Goal: Task Accomplishment & Management: Use online tool/utility

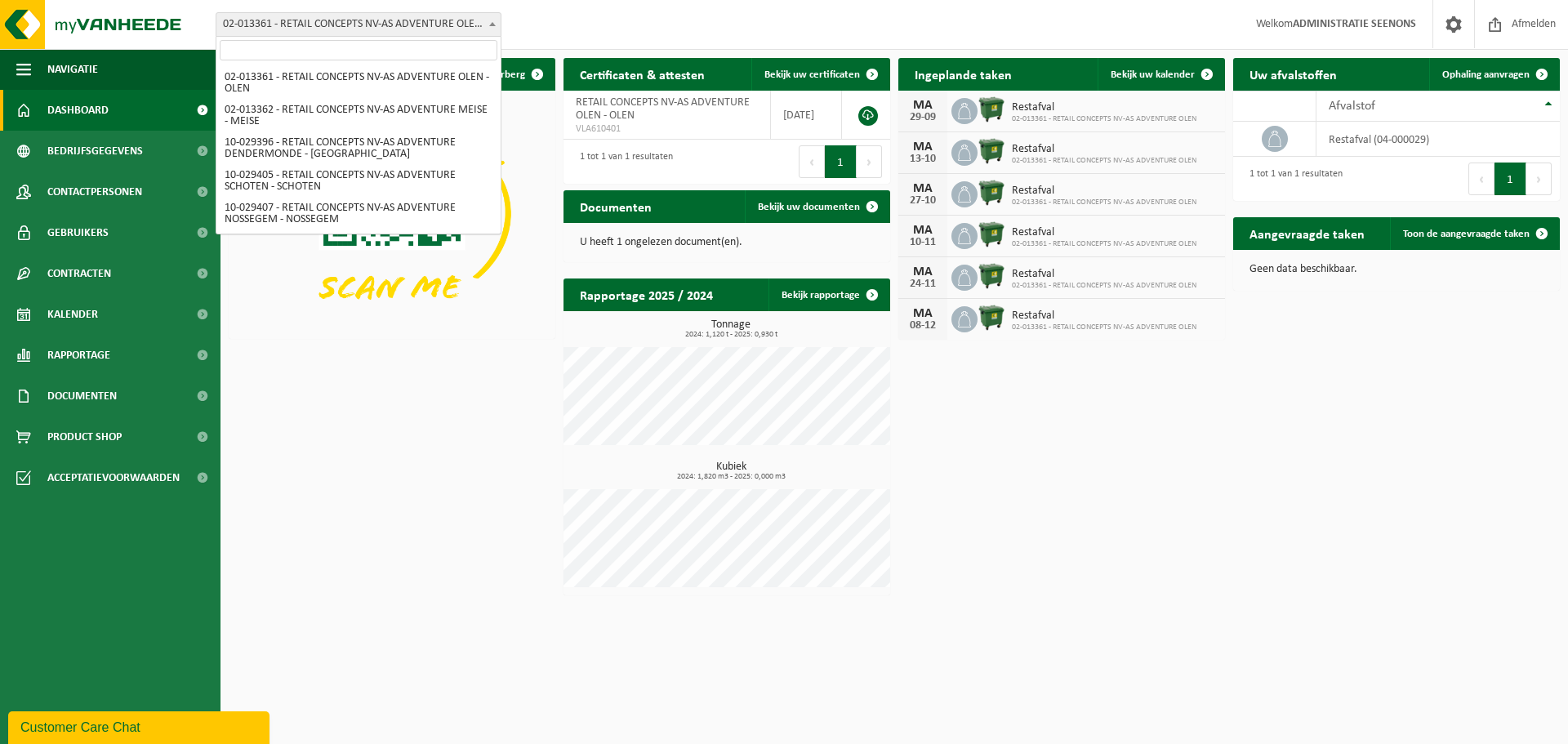
click at [468, 29] on span "02-013361 - RETAIL CONCEPTS NV-AS ADVENTURE OLEN - OLEN" at bounding box center [358, 25] width 284 height 23
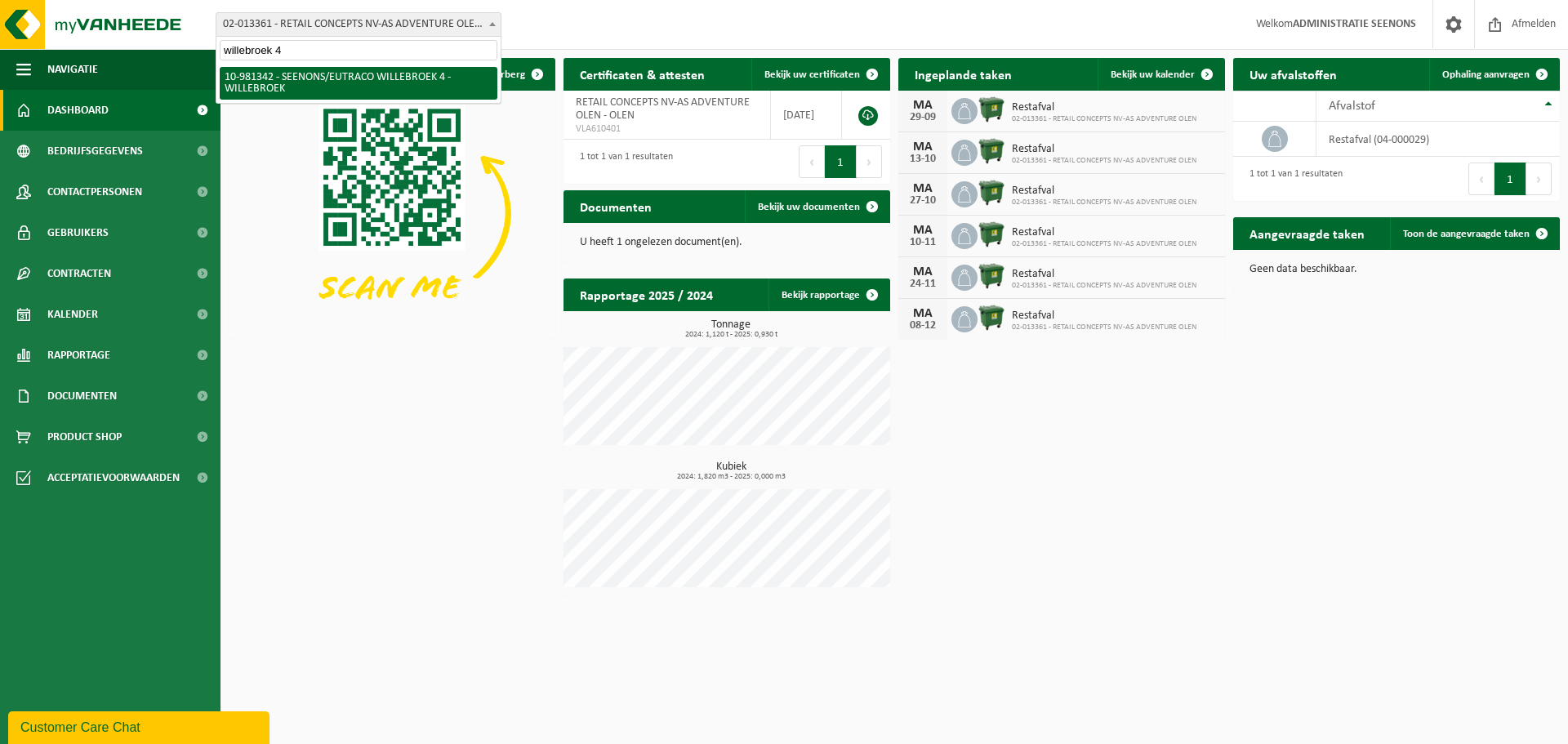
type input "willebroek 4"
select select "161904"
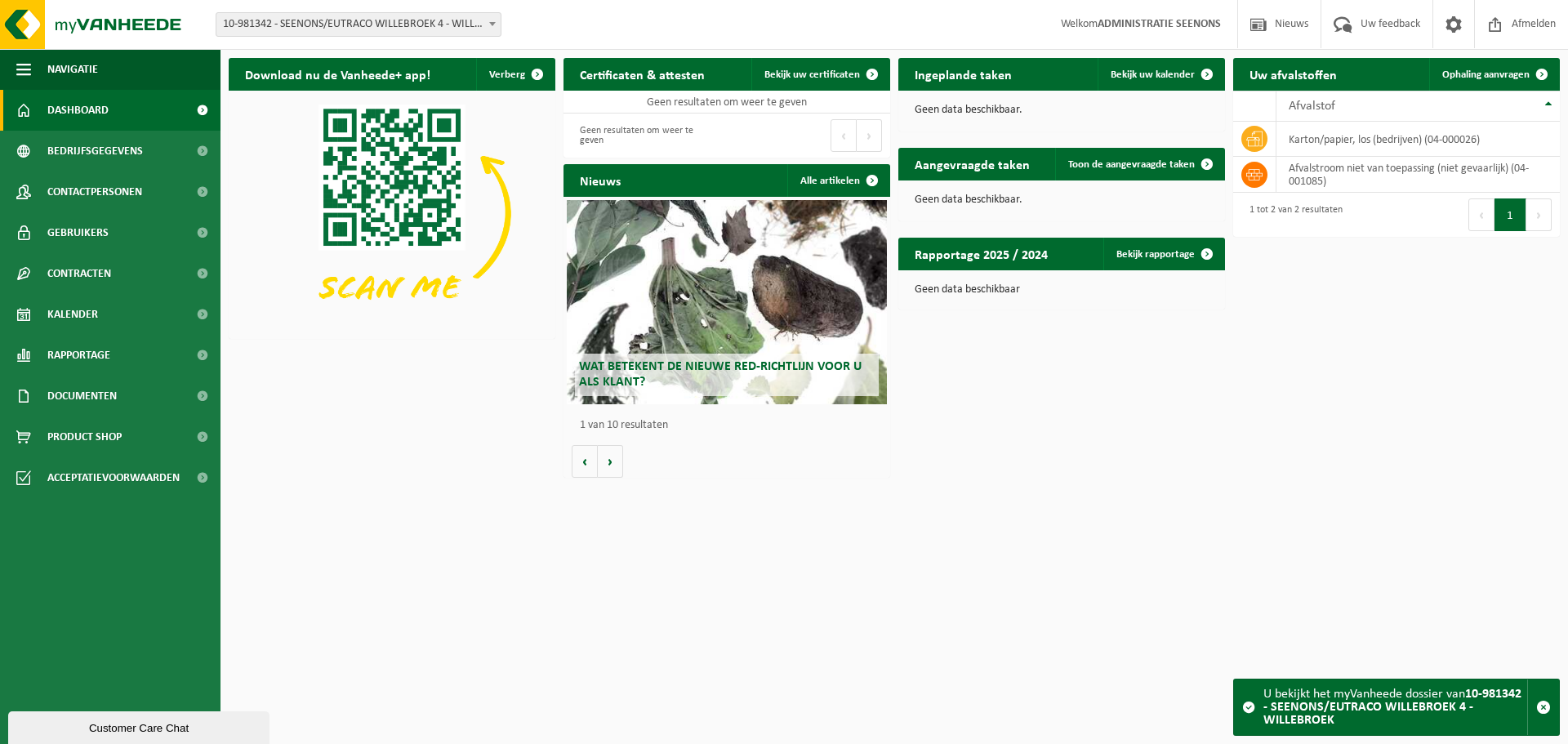
click at [989, 291] on p "Geen data beschikbaar" at bounding box center [1061, 290] width 294 height 11
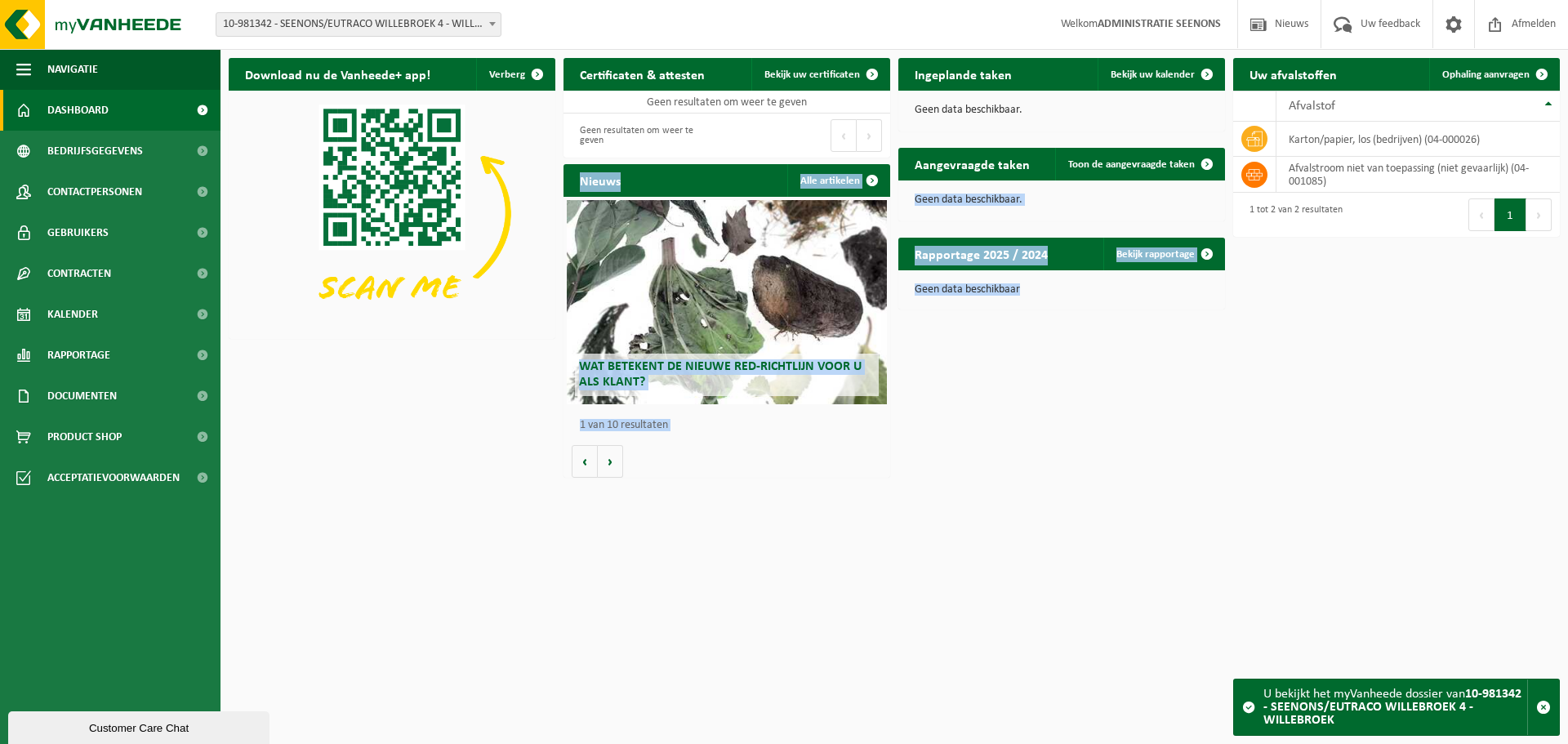
drag, startPoint x: 989, startPoint y: 291, endPoint x: 970, endPoint y: 186, distance: 106.7
click at [970, 186] on div "Download nu de Vanheede+ app! Verberg Certificaten & attesten Bekijk uw certifi…" at bounding box center [894, 268] width 1339 height 436
click at [970, 186] on div "Geen data beschikbaar." at bounding box center [1061, 200] width 326 height 39
drag, startPoint x: 970, startPoint y: 186, endPoint x: 988, endPoint y: 300, distance: 115.4
click at [988, 300] on div "Download nu de Vanheede+ app! Verberg Certificaten & attesten Bekijk uw certifi…" at bounding box center [894, 268] width 1339 height 436
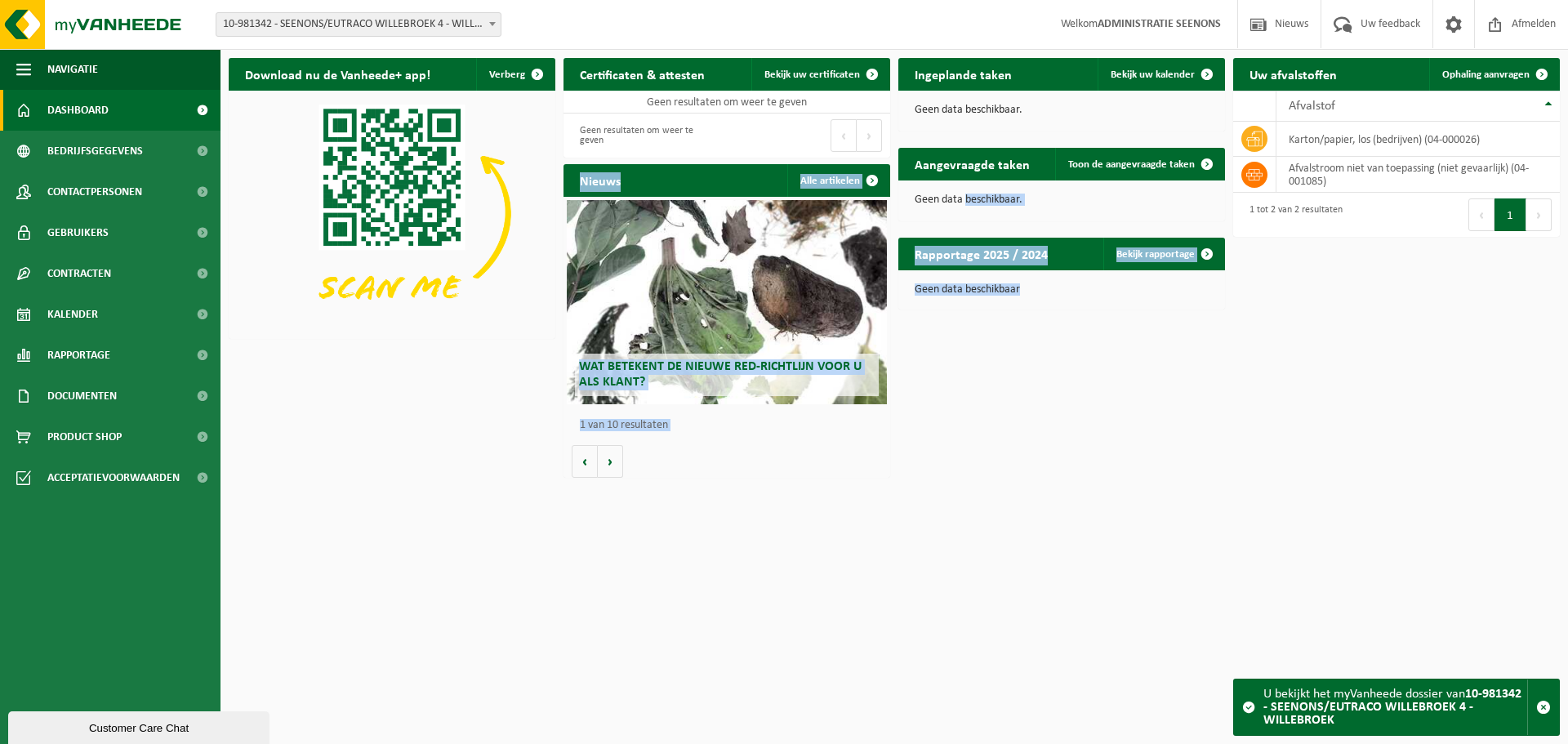
click at [988, 300] on div "Geen data beschikbaar" at bounding box center [1061, 290] width 326 height 39
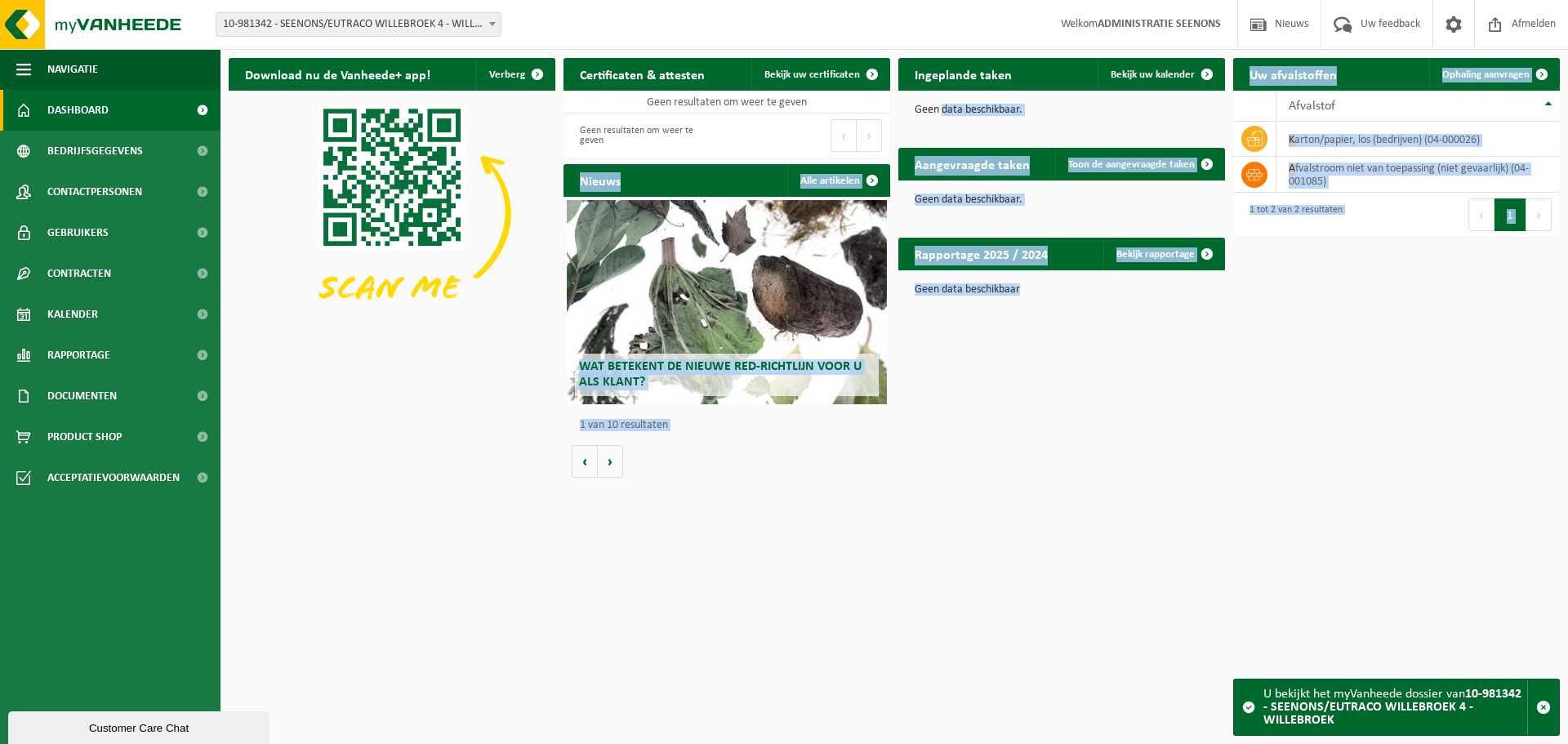
drag, startPoint x: 988, startPoint y: 300, endPoint x: 955, endPoint y: 98, distance: 204.7
click at [955, 98] on div "Download nu de Vanheede+ app! Verberg Certificaten & attesten Bekijk uw certifi…" at bounding box center [894, 268] width 1339 height 436
click at [955, 98] on div "Geen data beschikbaar." at bounding box center [1061, 111] width 326 height 39
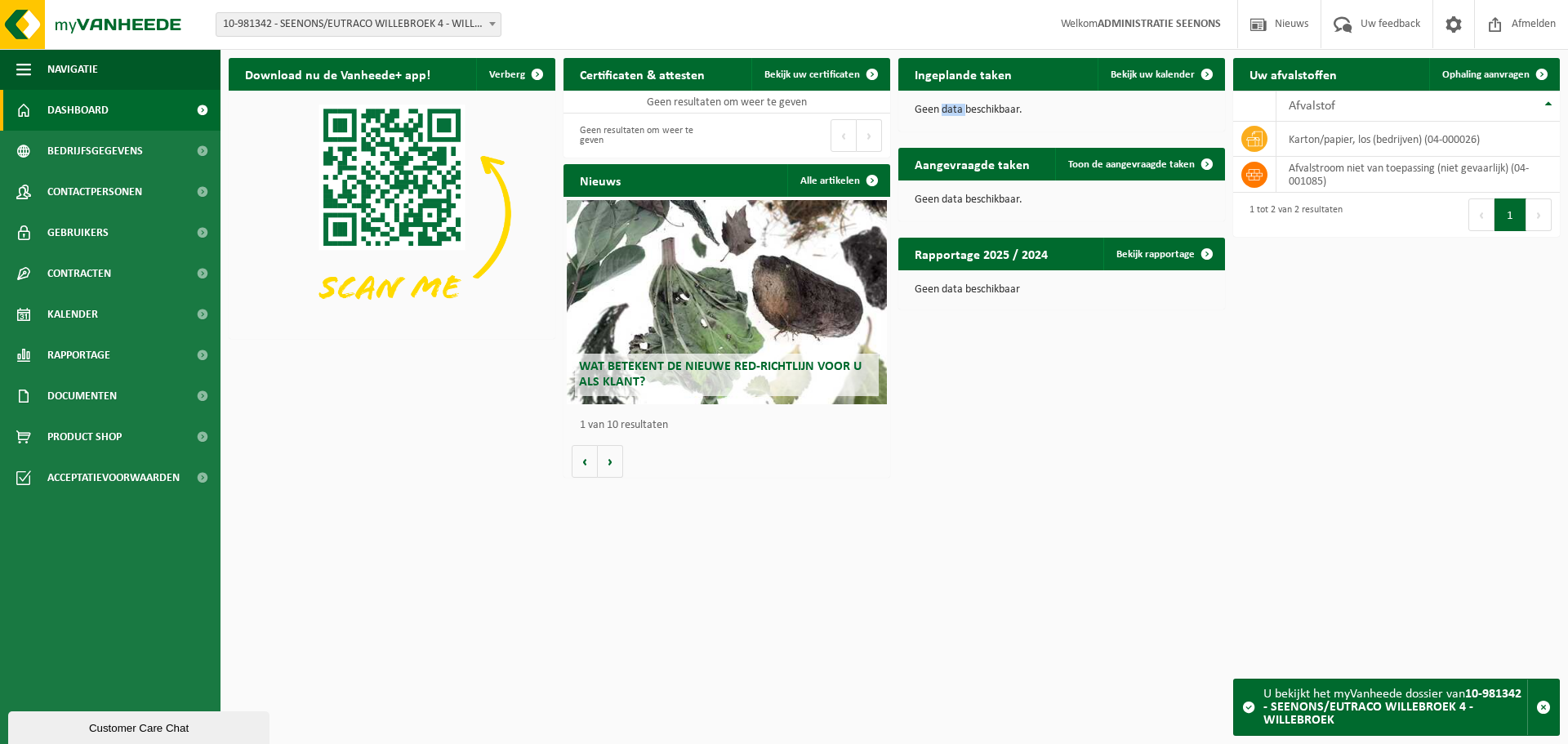
click at [955, 98] on div "Geen data beschikbaar." at bounding box center [1061, 111] width 326 height 39
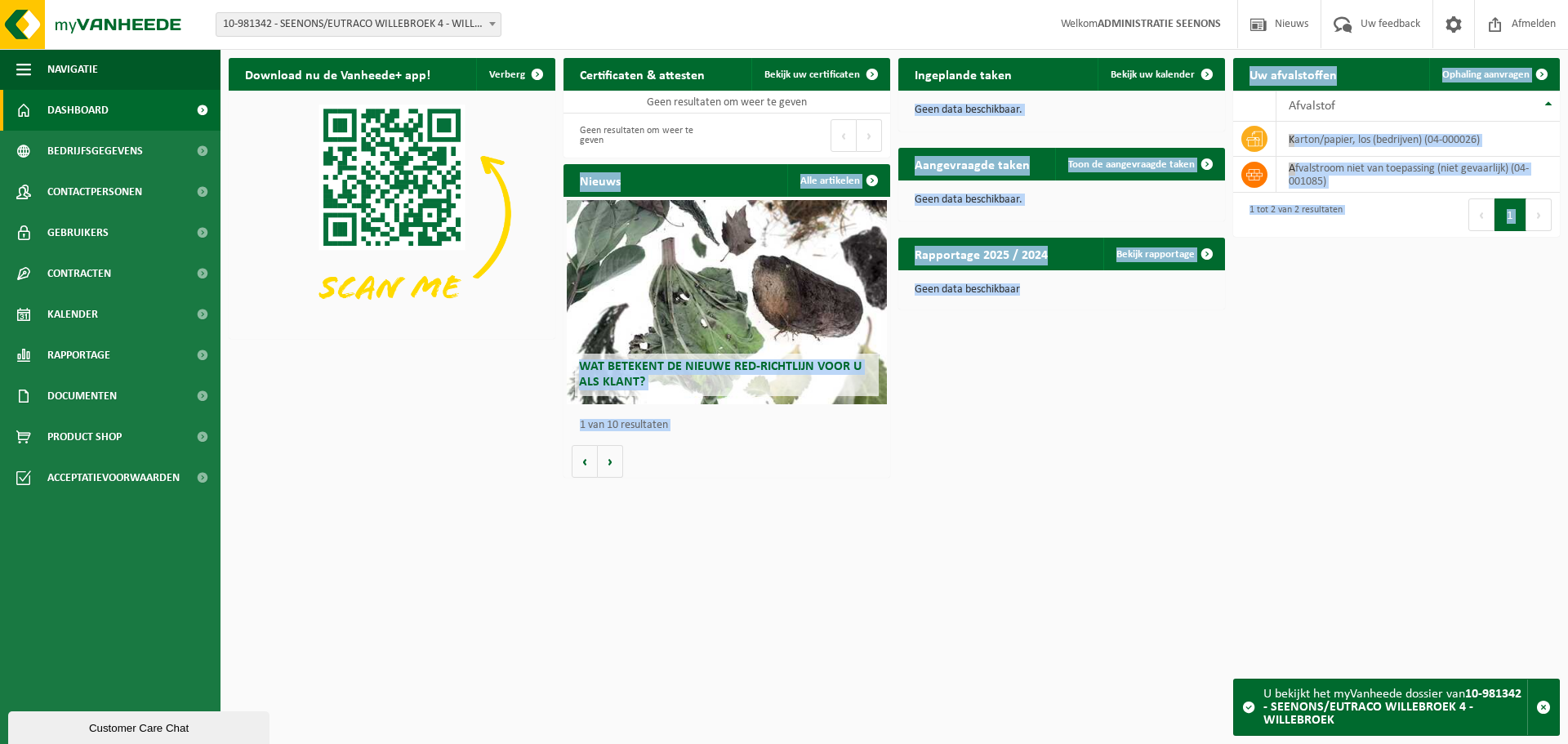
drag, startPoint x: 955, startPoint y: 98, endPoint x: 1000, endPoint y: 311, distance: 217.7
click at [1000, 311] on div "Download nu de Vanheede+ app! Verberg Certificaten & attesten Bekijk uw certifi…" at bounding box center [894, 268] width 1339 height 436
click at [1000, 311] on div "Rapportage 2025 / 2024 Bekijk rapportage Tonnage Kubiek Geen data beschikbaar" at bounding box center [1061, 274] width 335 height 89
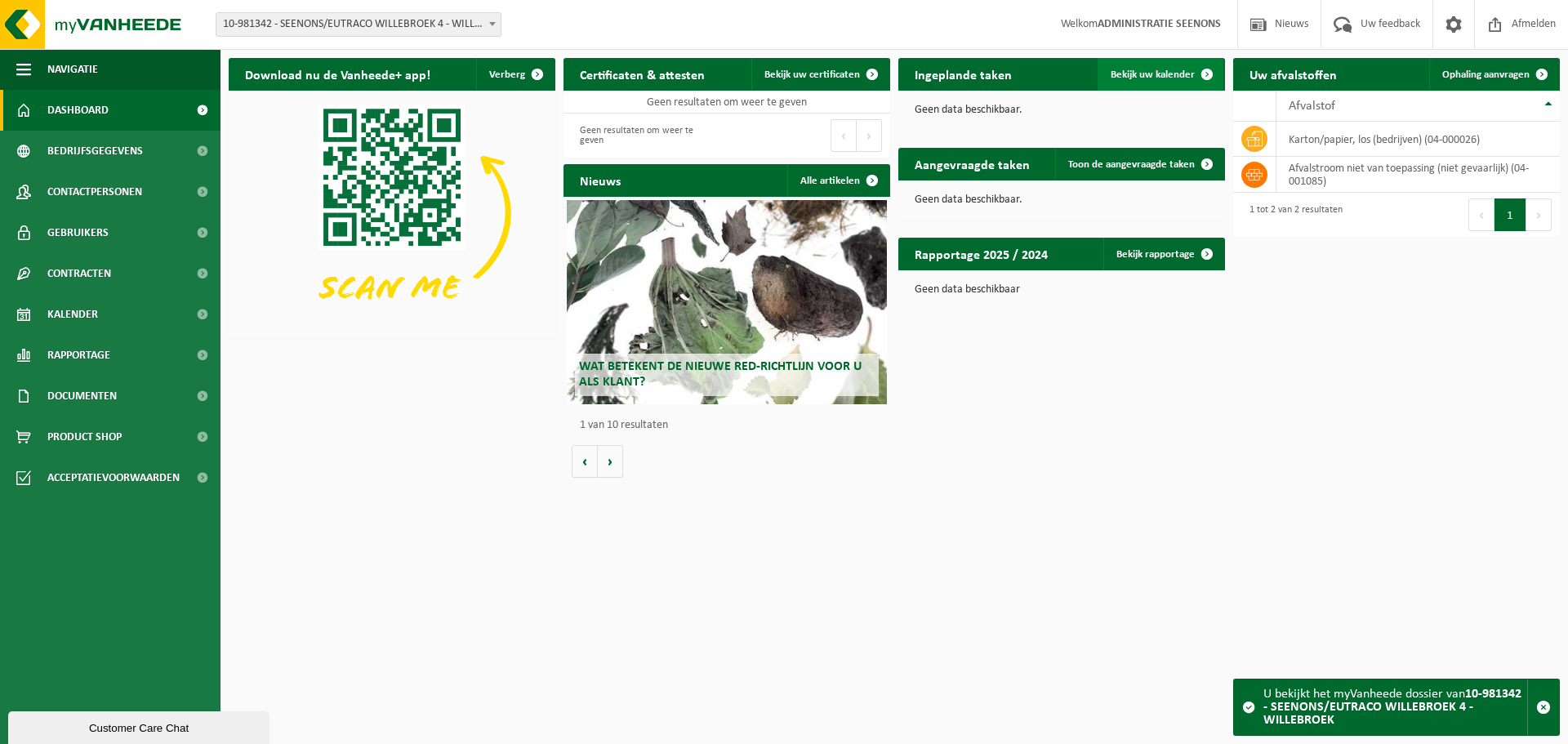
click at [1136, 77] on span "Bekijk uw kalender" at bounding box center [1152, 75] width 84 height 11
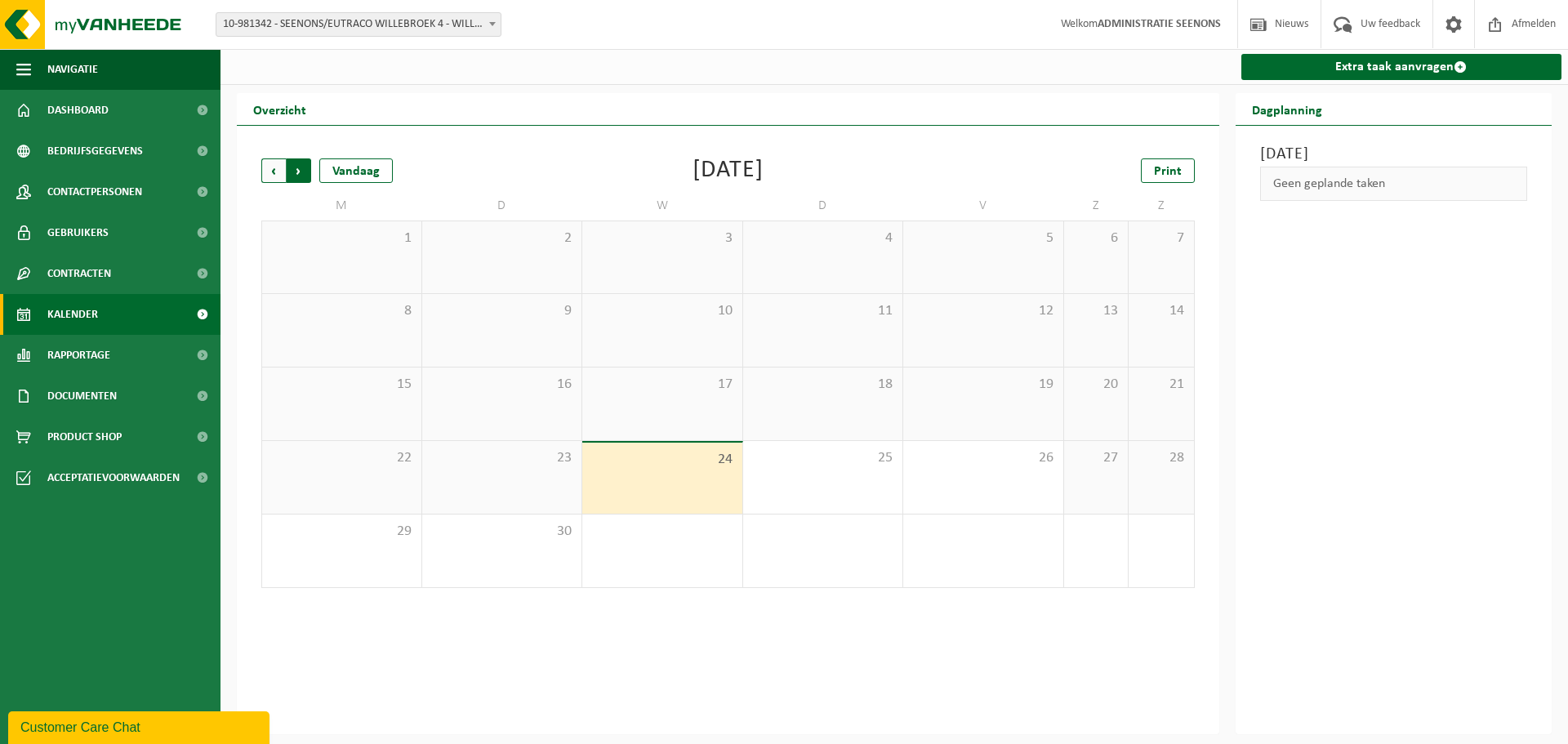
click at [277, 176] on span "Vorige" at bounding box center [274, 171] width 25 height 25
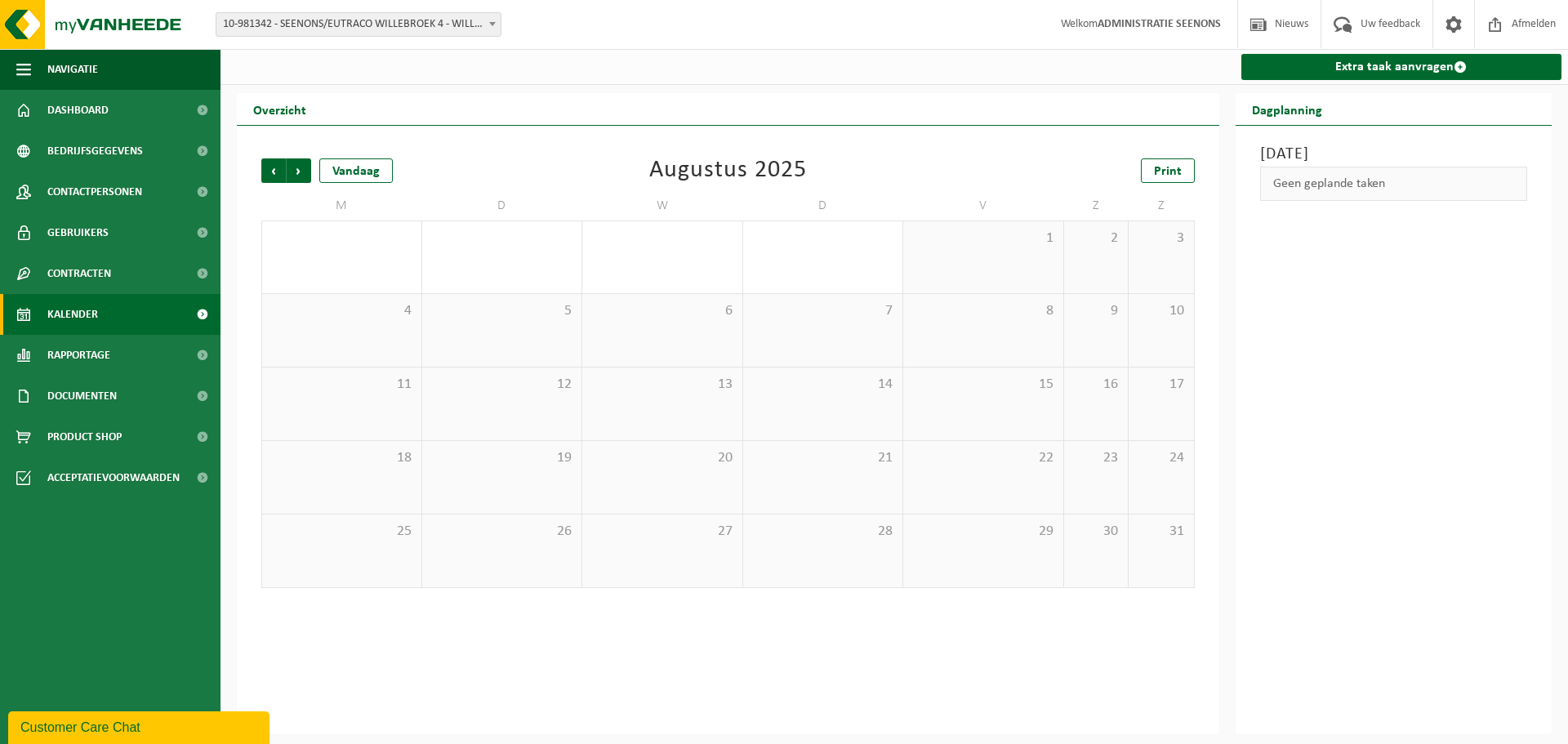
click at [277, 176] on span "Vorige" at bounding box center [274, 171] width 25 height 25
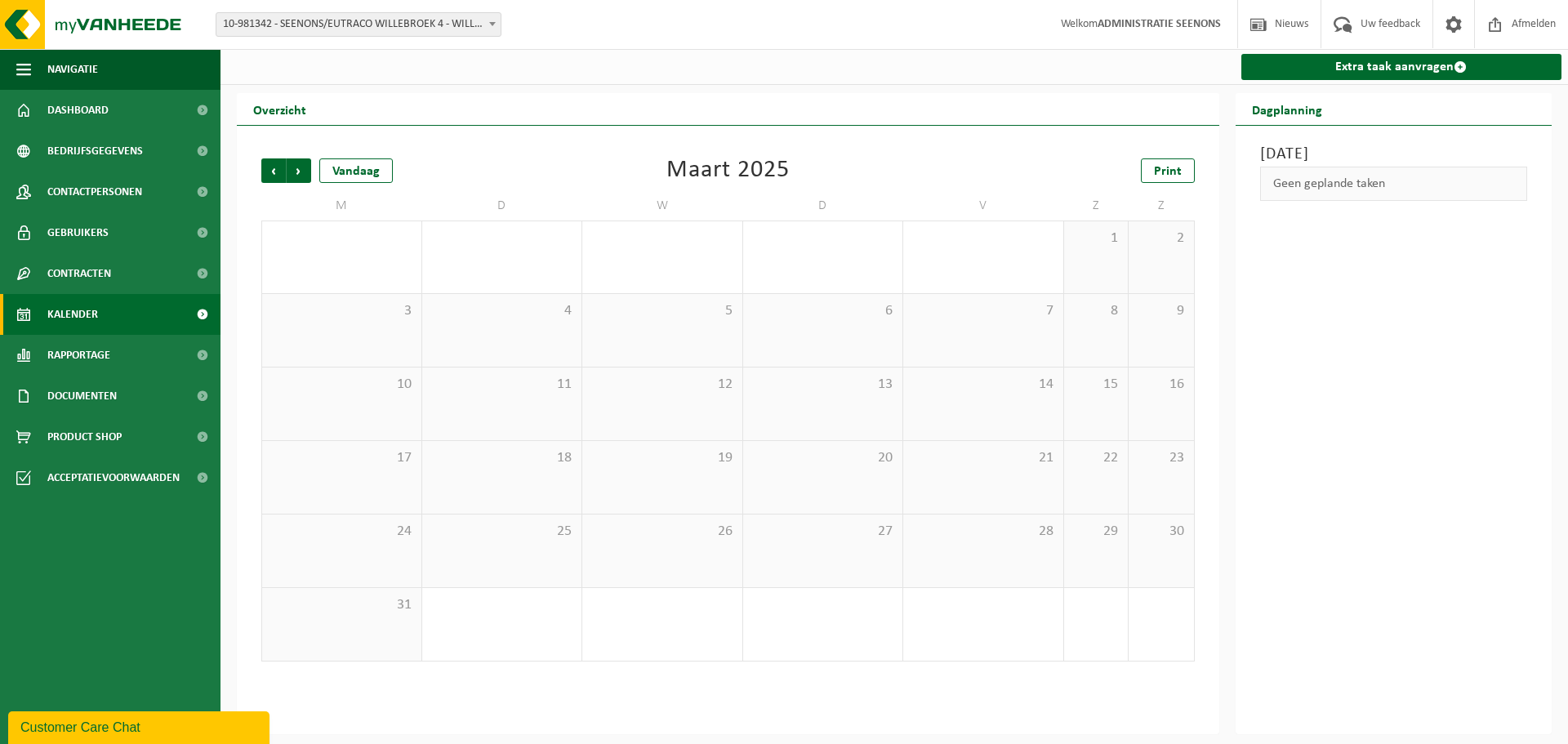
click at [277, 176] on span "Vorige" at bounding box center [274, 171] width 25 height 25
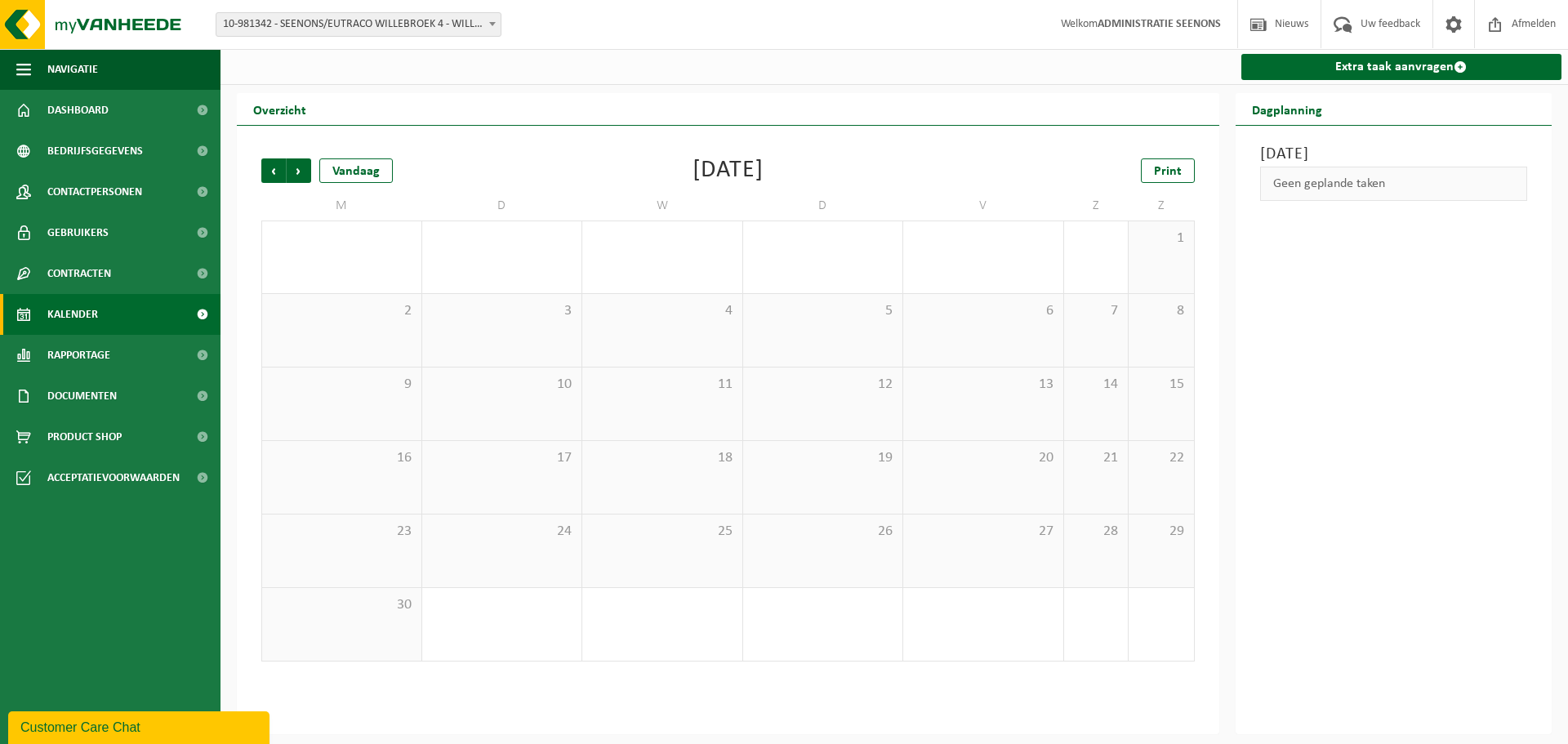
click at [277, 176] on span "Vorige" at bounding box center [274, 171] width 25 height 25
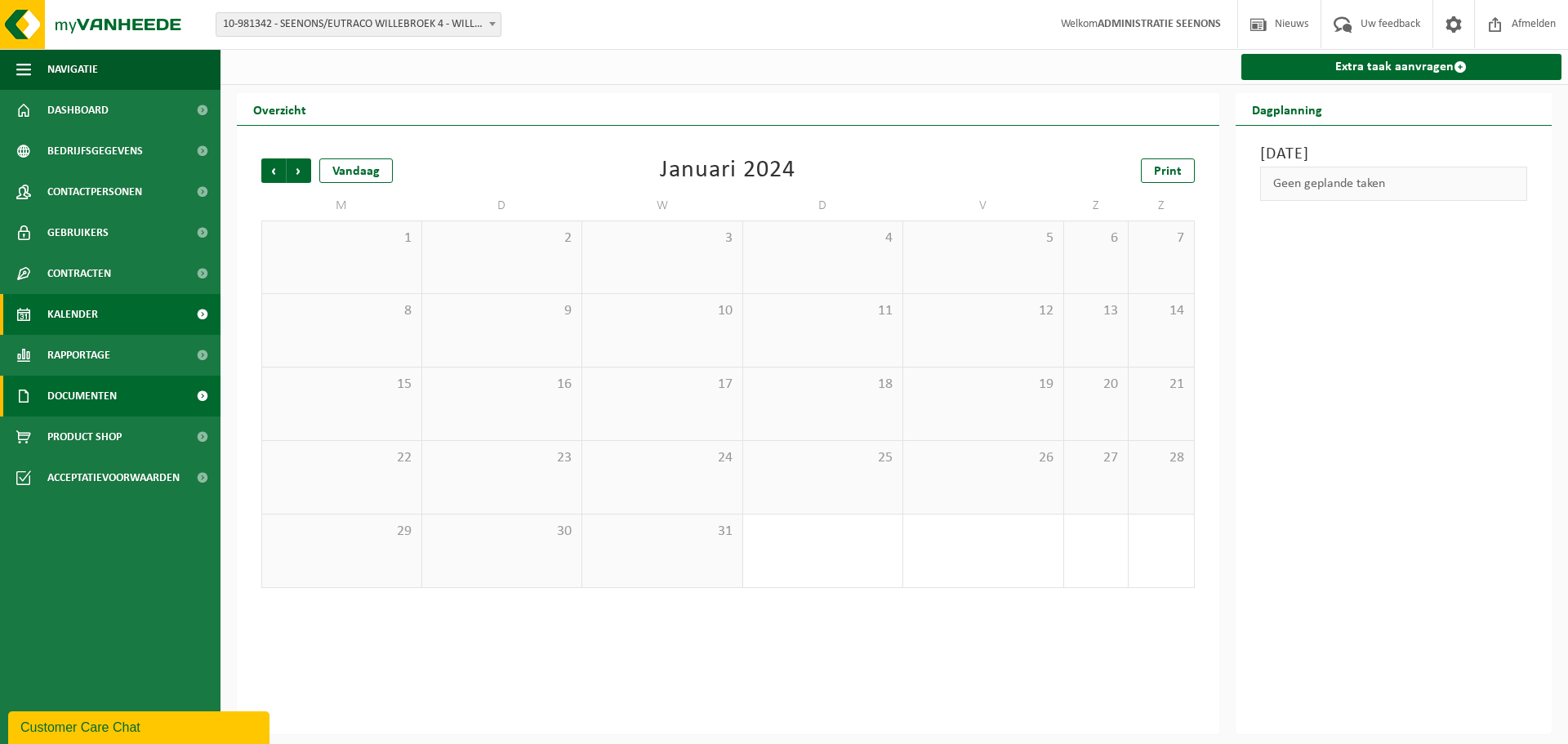
click at [115, 386] on span "Documenten" at bounding box center [82, 396] width 70 height 41
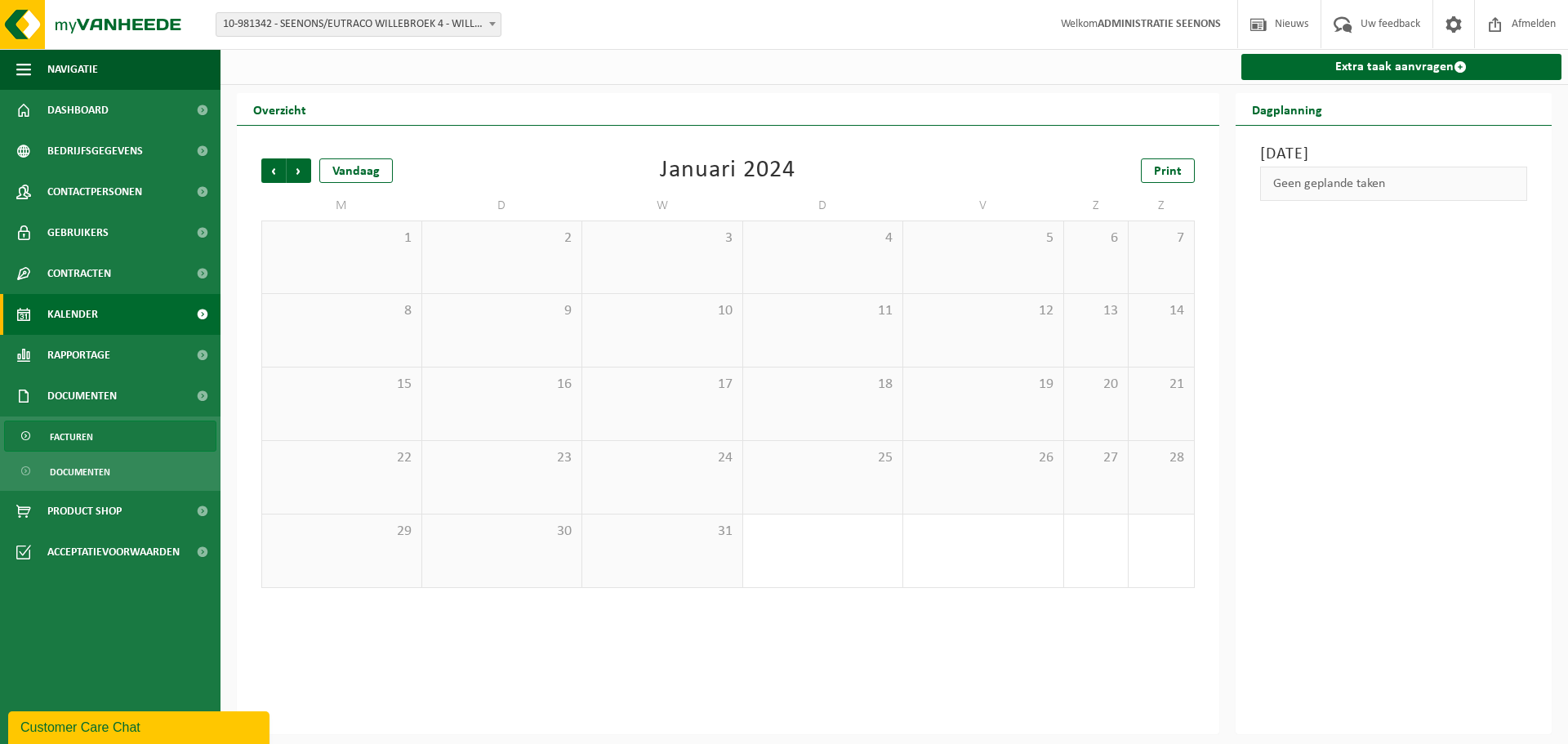
click at [102, 429] on link "Facturen" at bounding box center [110, 436] width 212 height 31
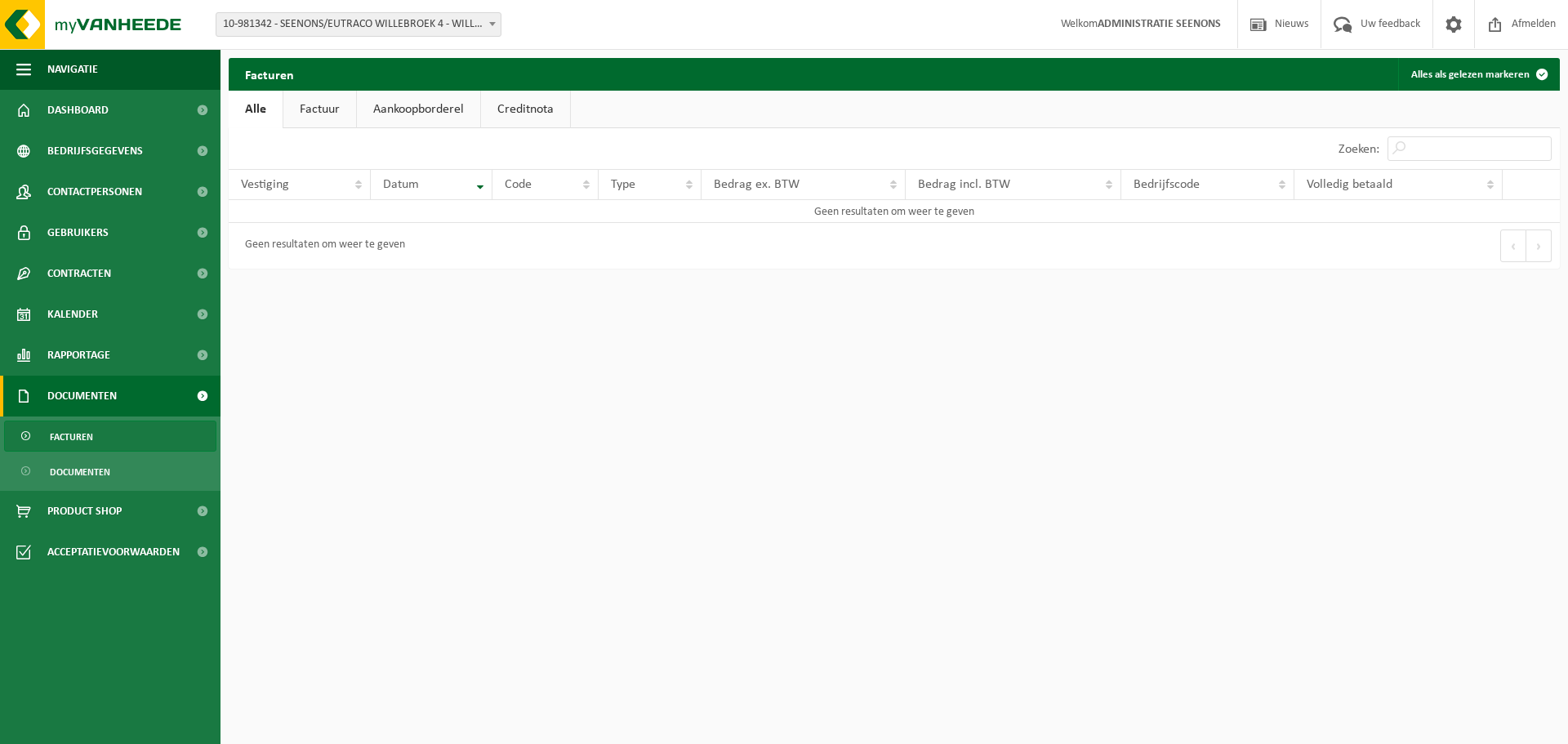
click at [101, 468] on span "Documenten" at bounding box center [80, 472] width 61 height 31
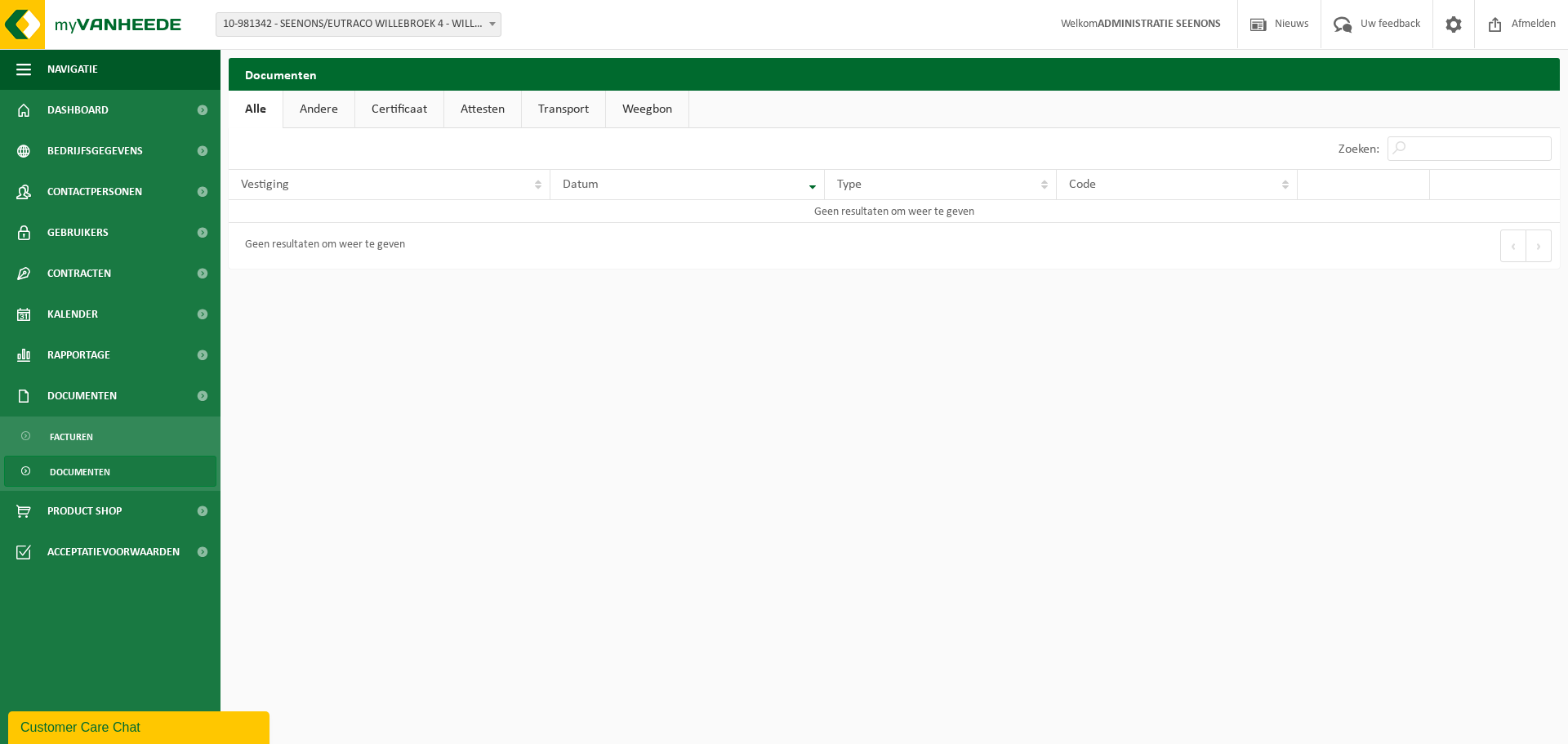
click at [79, 468] on span "Documenten" at bounding box center [80, 472] width 61 height 31
click at [82, 436] on span "Facturen" at bounding box center [71, 437] width 43 height 31
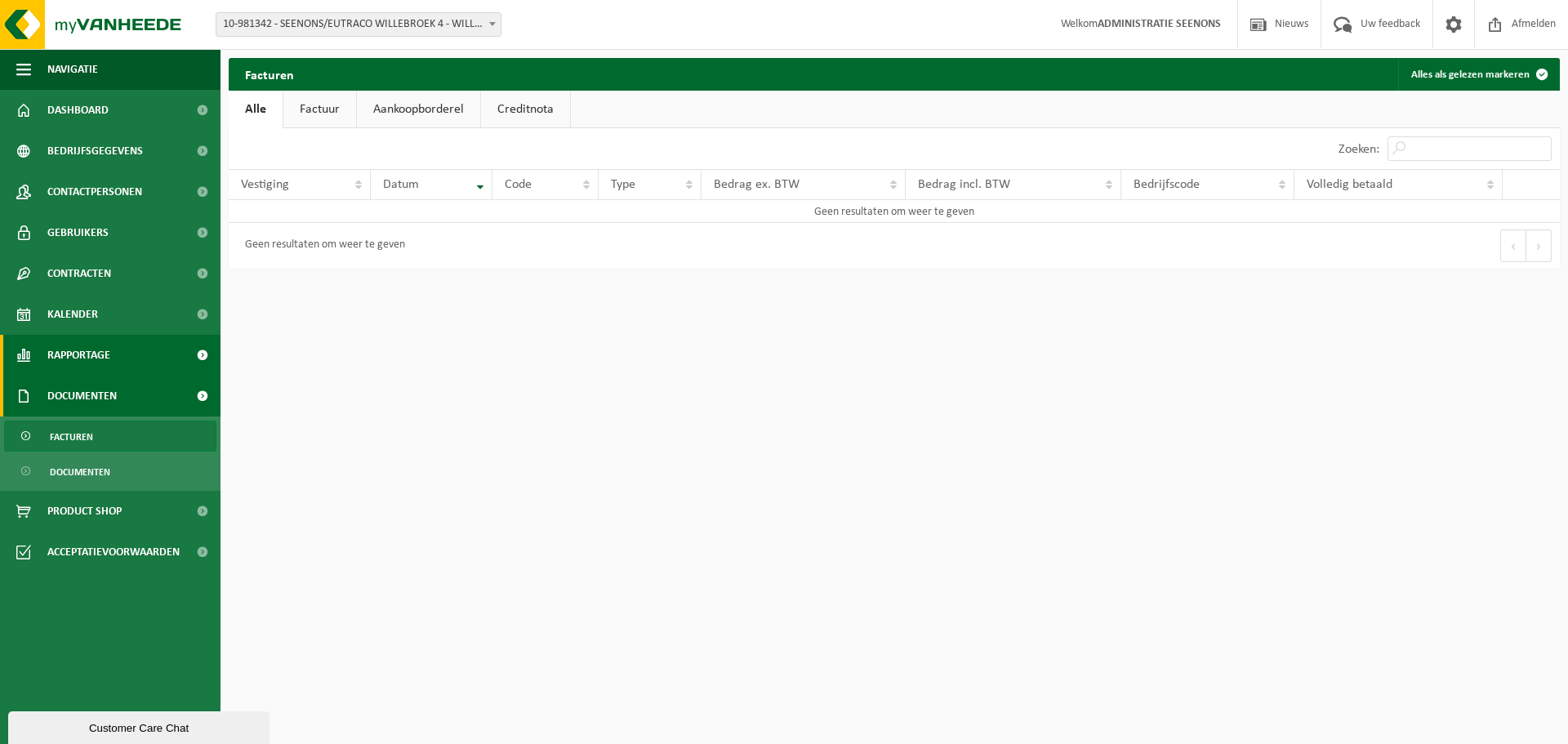
click at [116, 351] on link "Rapportage" at bounding box center [110, 355] width 221 height 41
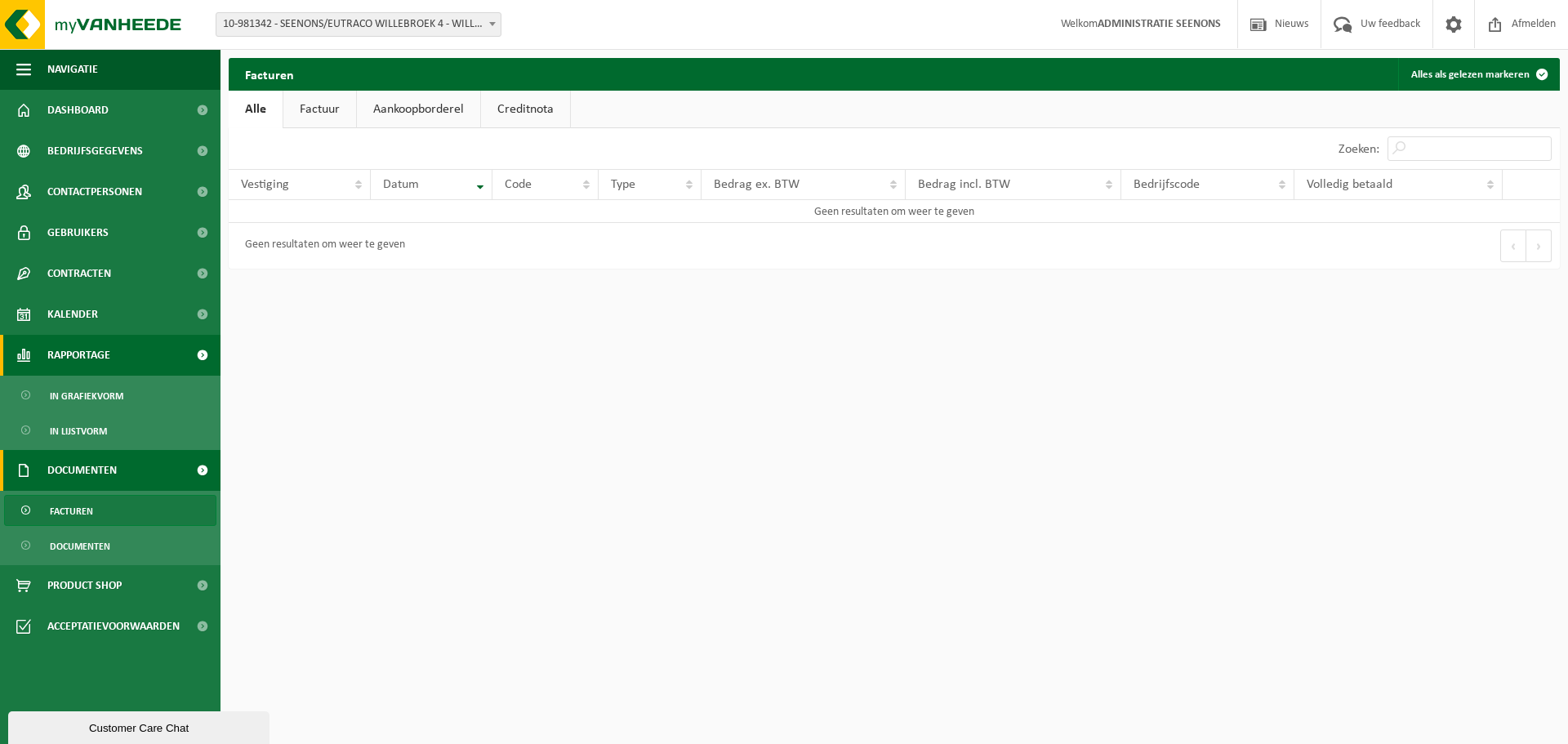
click at [124, 340] on link "Rapportage" at bounding box center [110, 355] width 221 height 41
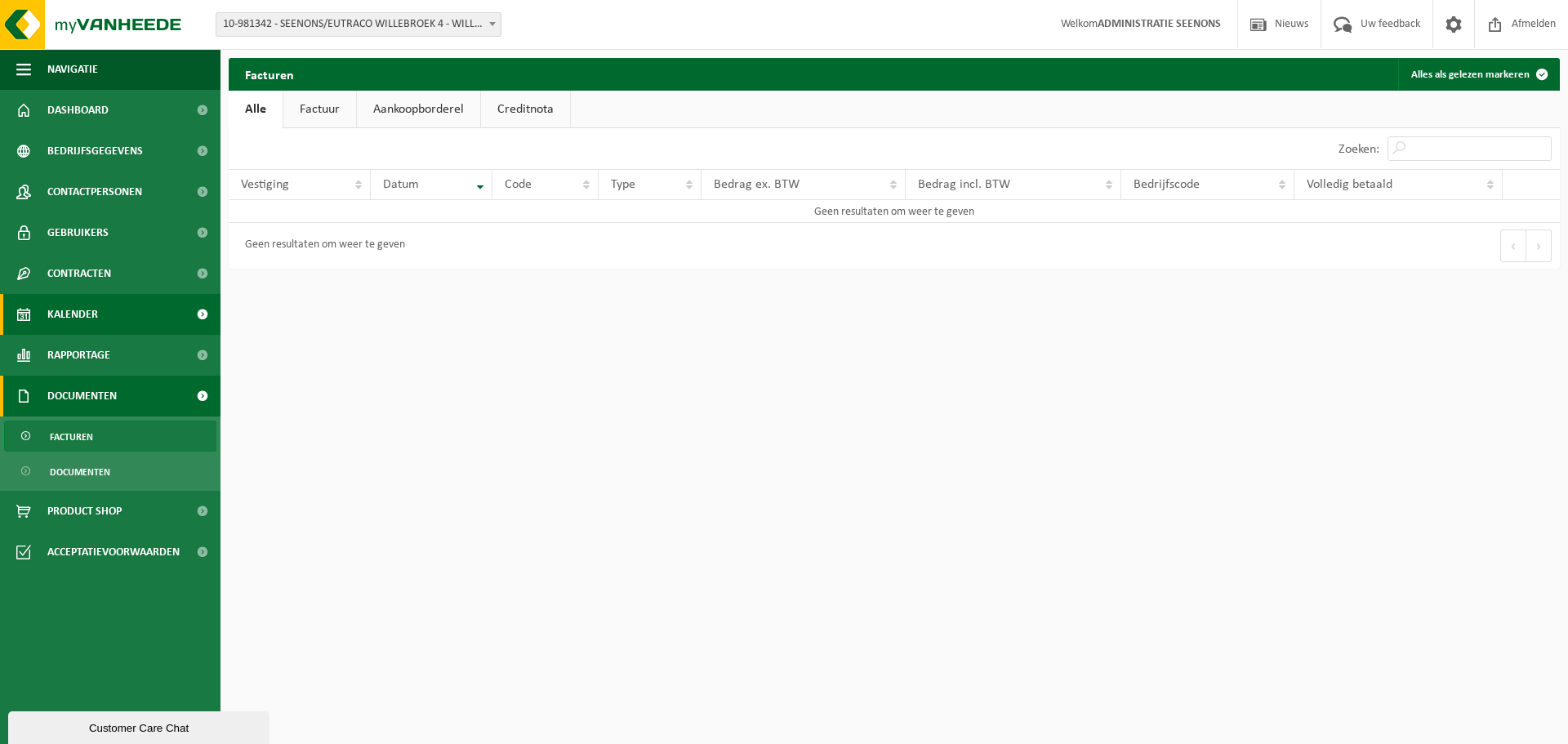
click at [130, 312] on link "Kalender" at bounding box center [110, 314] width 221 height 41
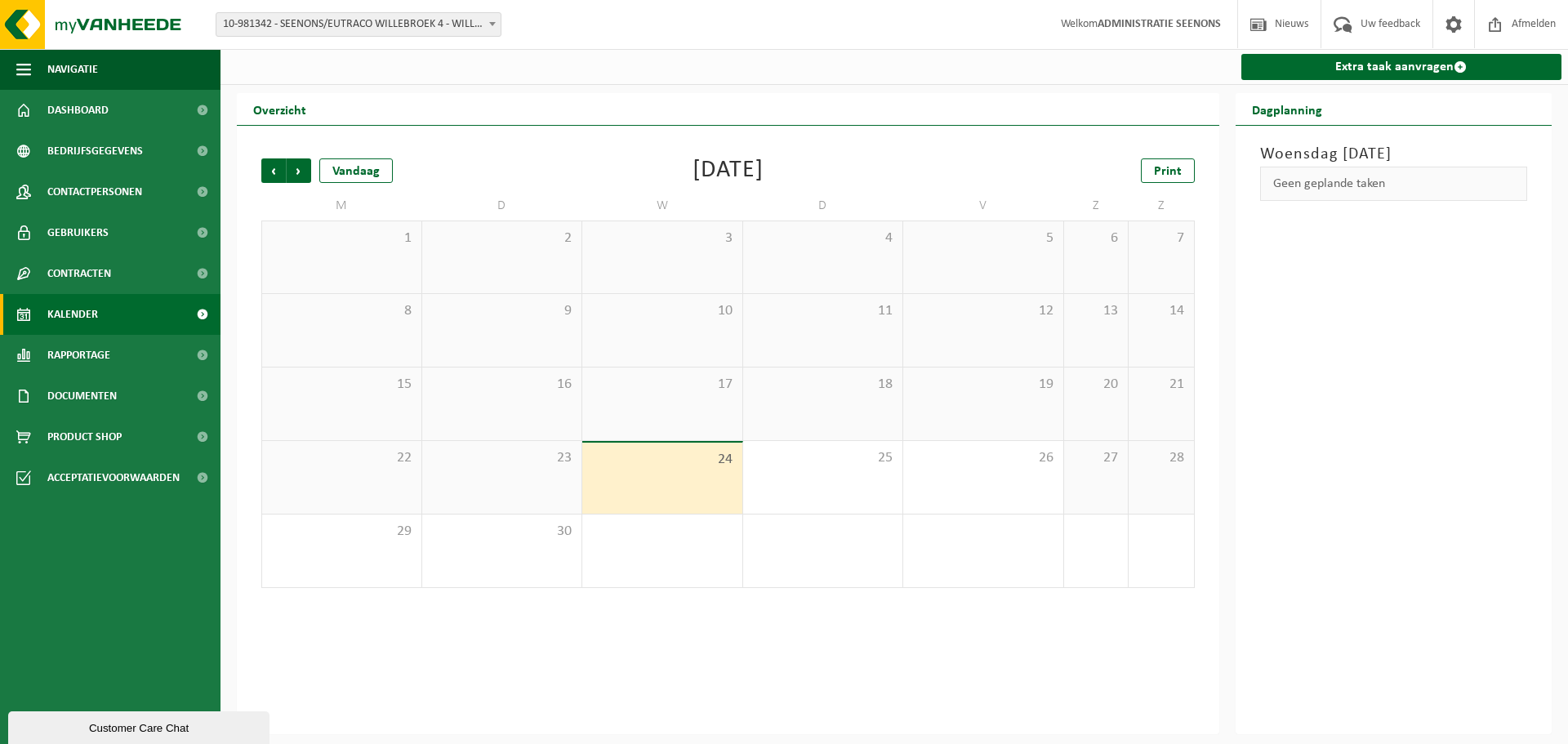
click at [139, 286] on link "Contracten" at bounding box center [110, 274] width 221 height 41
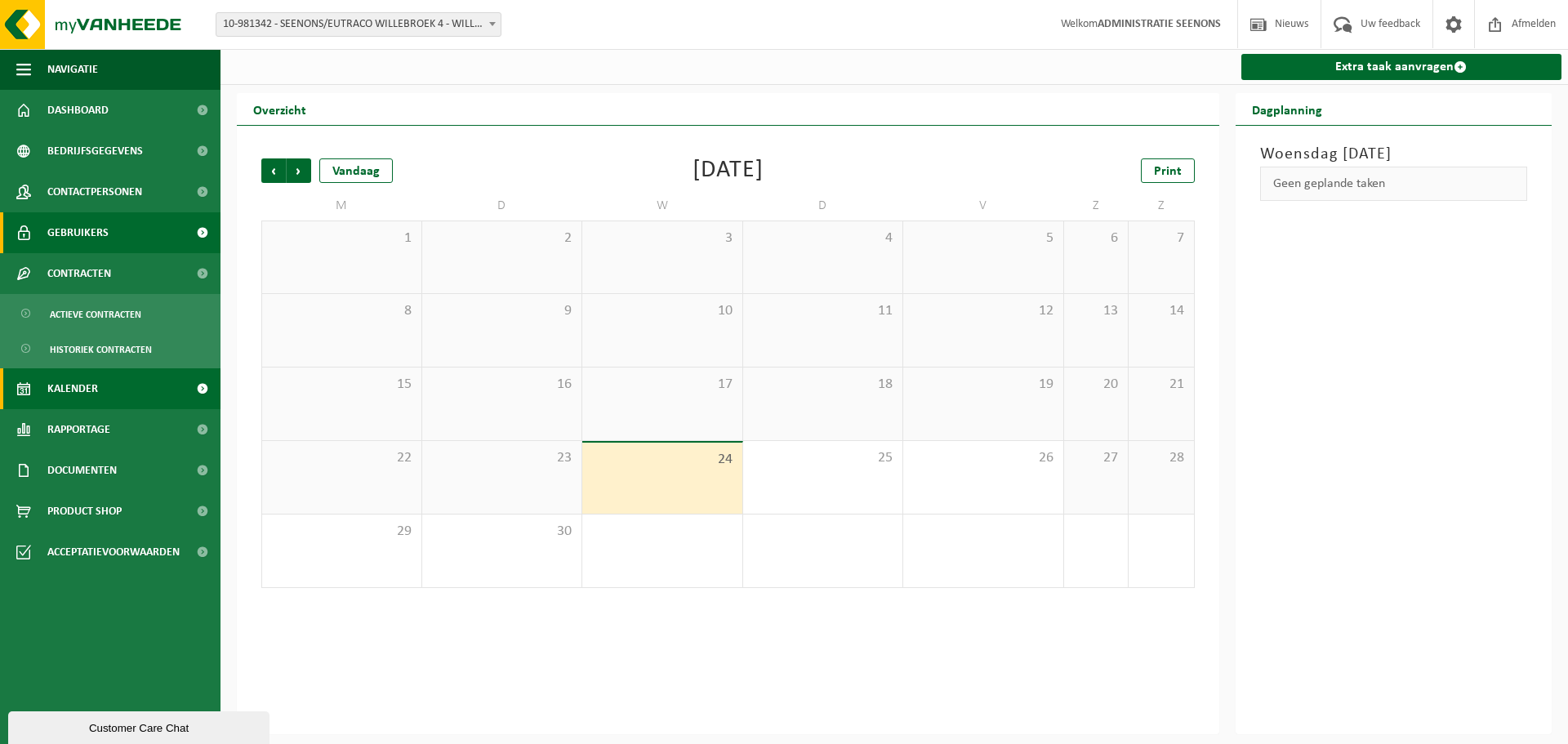
click at [144, 228] on link "Gebruikers" at bounding box center [110, 233] width 221 height 41
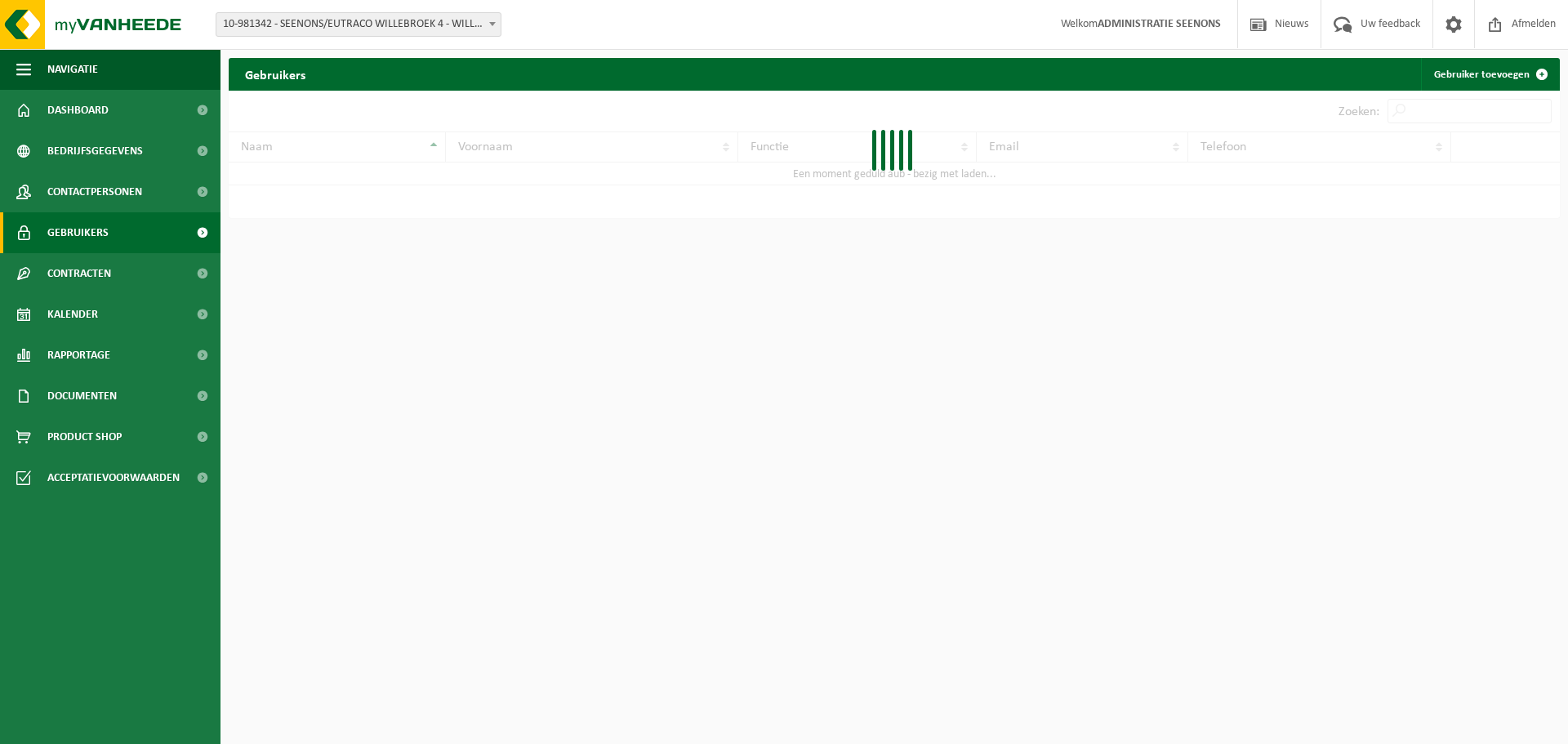
click at [135, 180] on span "Contactpersonen" at bounding box center [94, 192] width 94 height 41
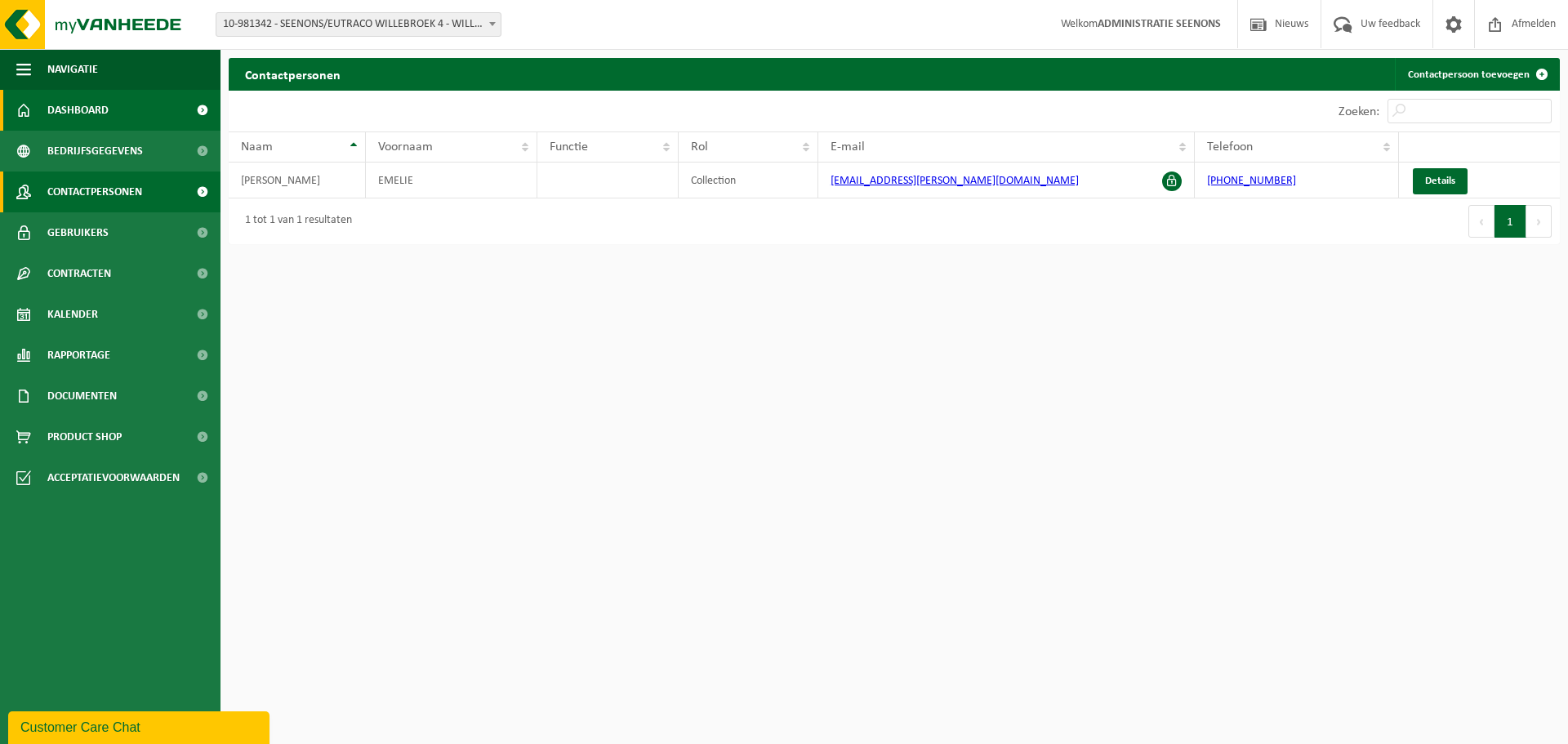
click at [144, 124] on link "Dashboard" at bounding box center [110, 111] width 221 height 41
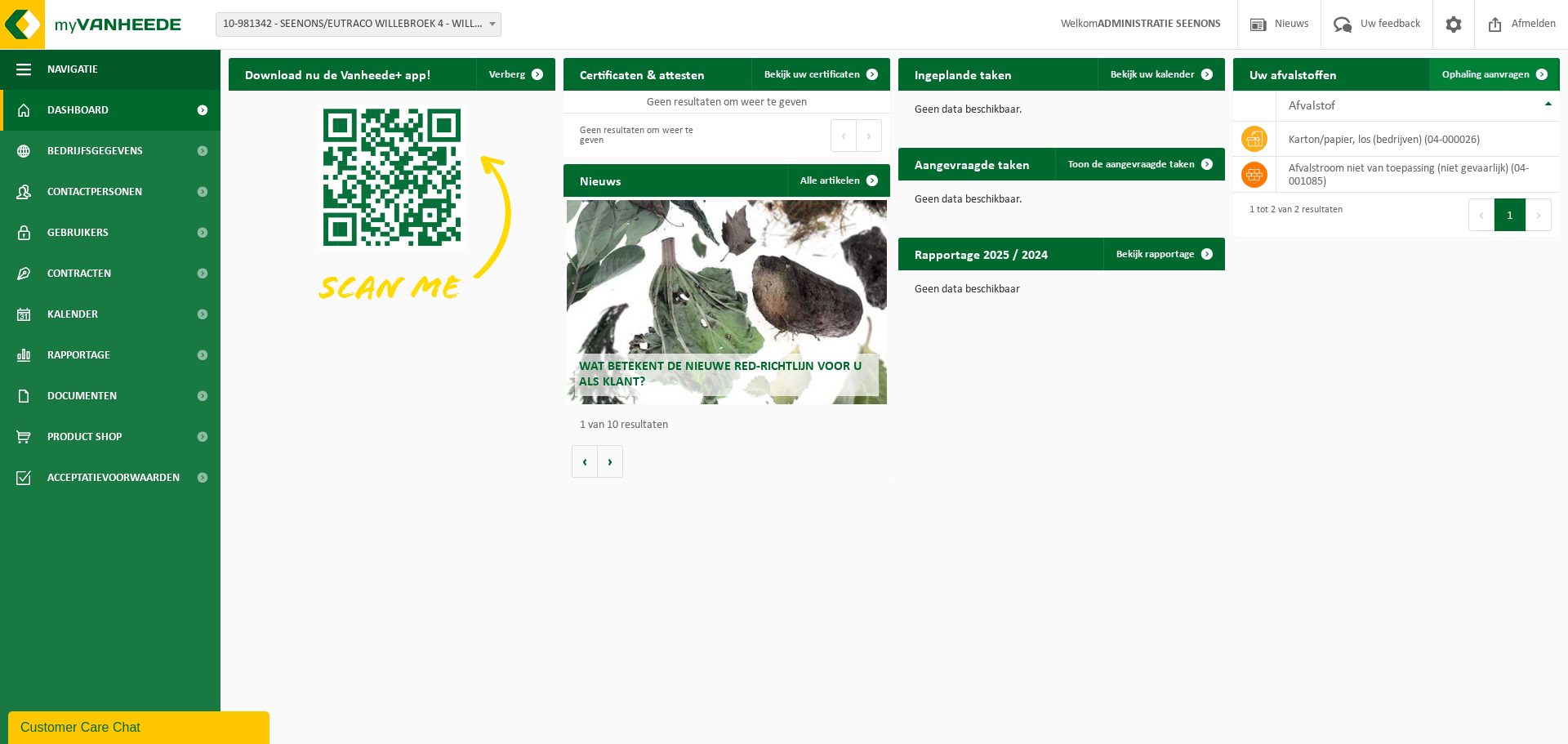
click at [1487, 81] on link "Ophaling aanvragen" at bounding box center [1493, 75] width 129 height 33
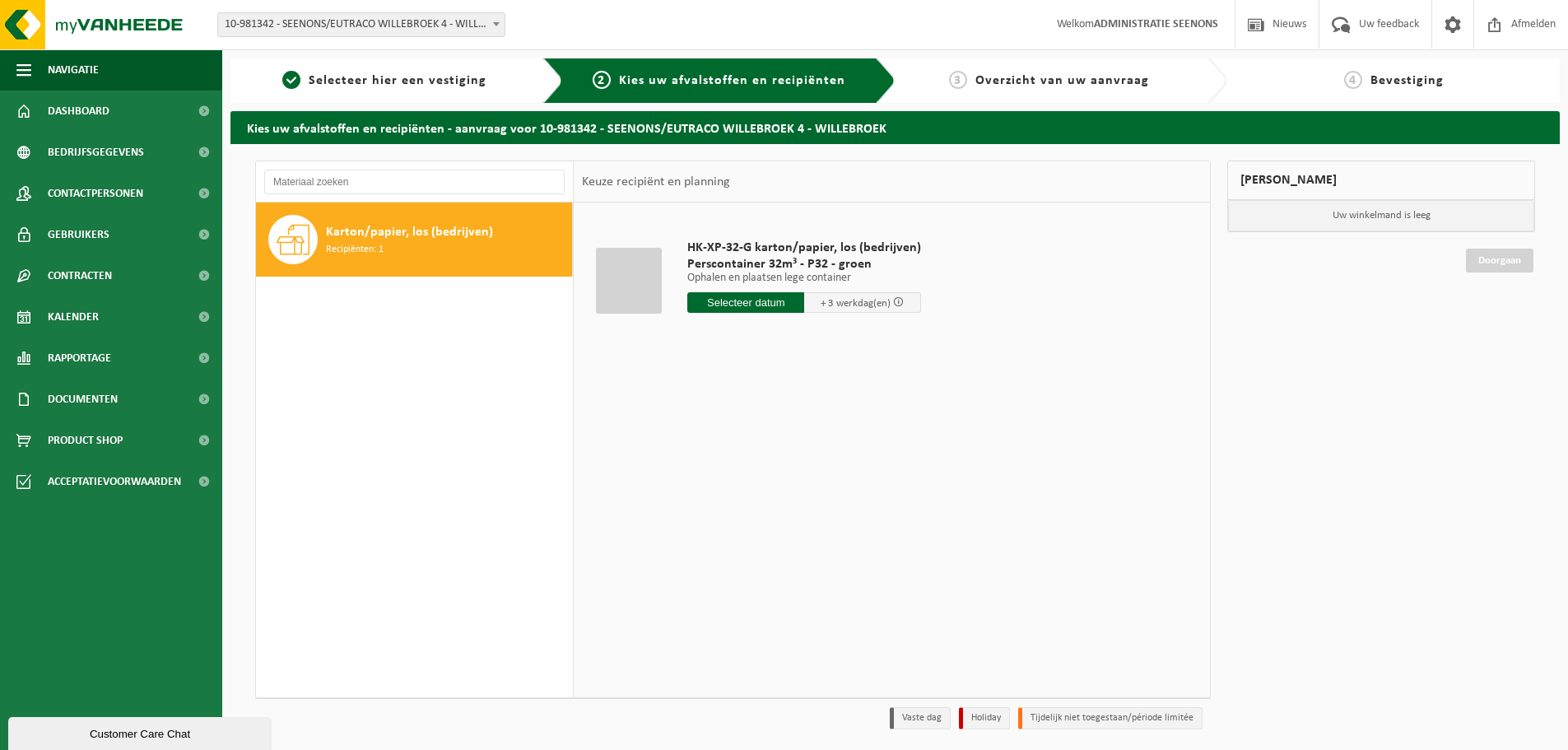
click at [322, 249] on div "Karton/papier, los (bedrijven) Recipiënten: 1" at bounding box center [414, 240] width 317 height 74
click at [765, 299] on input "text" at bounding box center [745, 302] width 117 height 21
click at [815, 475] on div "26" at bounding box center [818, 475] width 29 height 26
type input "Van 2025-09-26"
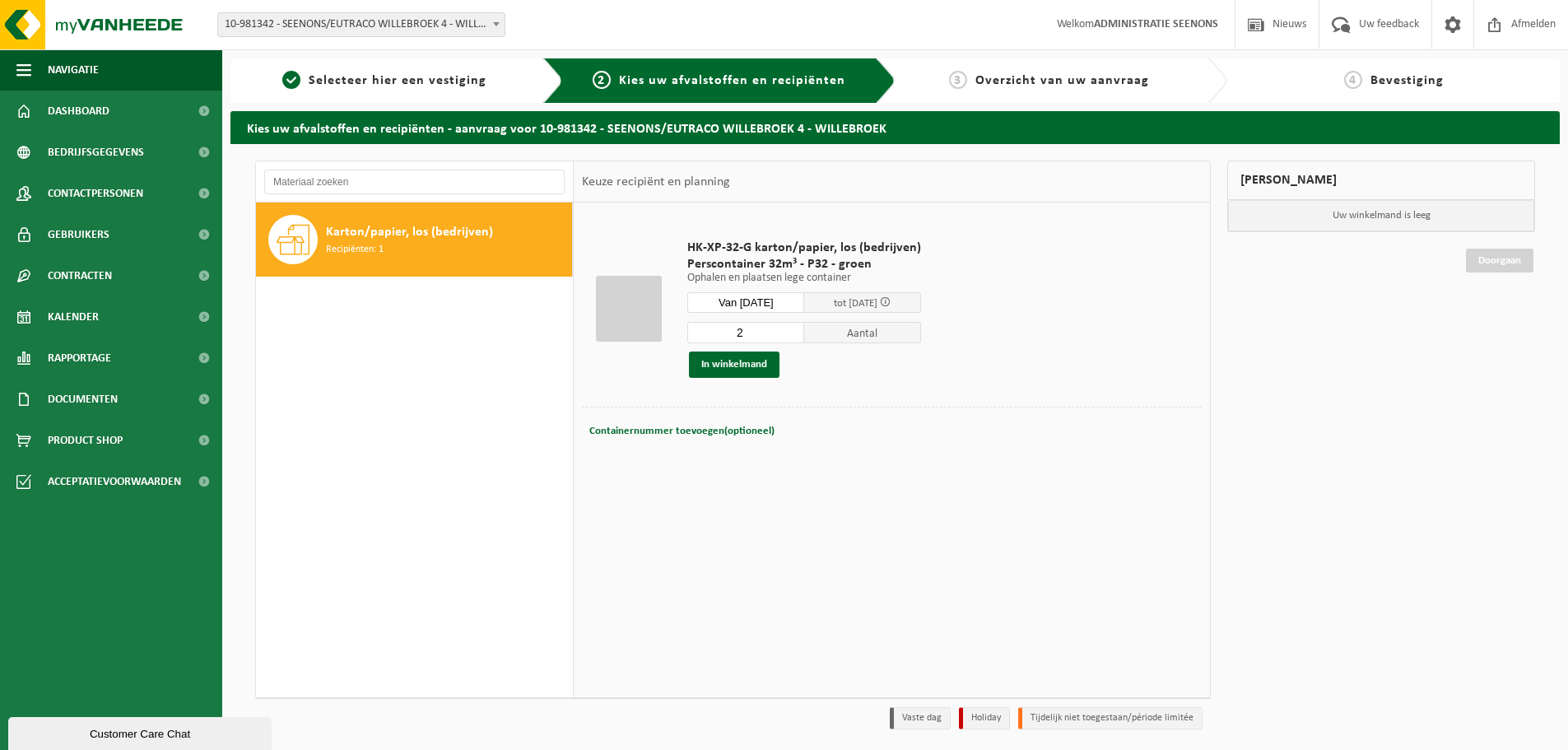
click at [791, 326] on input "2" at bounding box center [745, 332] width 117 height 21
click at [791, 326] on input "3" at bounding box center [745, 332] width 117 height 21
click at [791, 326] on input "4" at bounding box center [745, 332] width 117 height 21
click at [791, 326] on input "5" at bounding box center [745, 332] width 117 height 21
click at [791, 326] on input "6" at bounding box center [745, 332] width 117 height 21
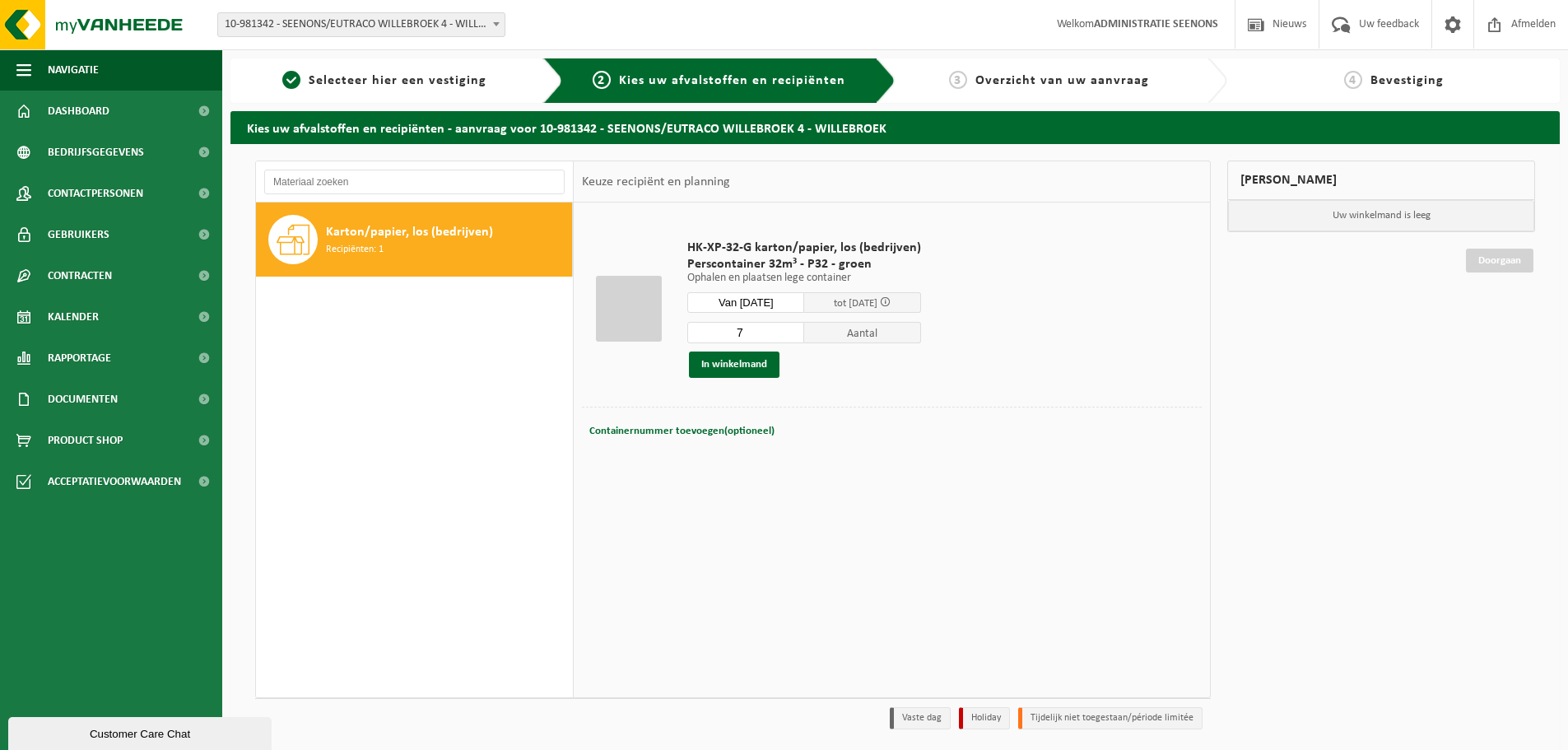
click at [791, 326] on input "7" at bounding box center [745, 332] width 117 height 21
click at [791, 342] on input "7" at bounding box center [745, 332] width 117 height 21
click at [791, 340] on input "7" at bounding box center [745, 332] width 117 height 21
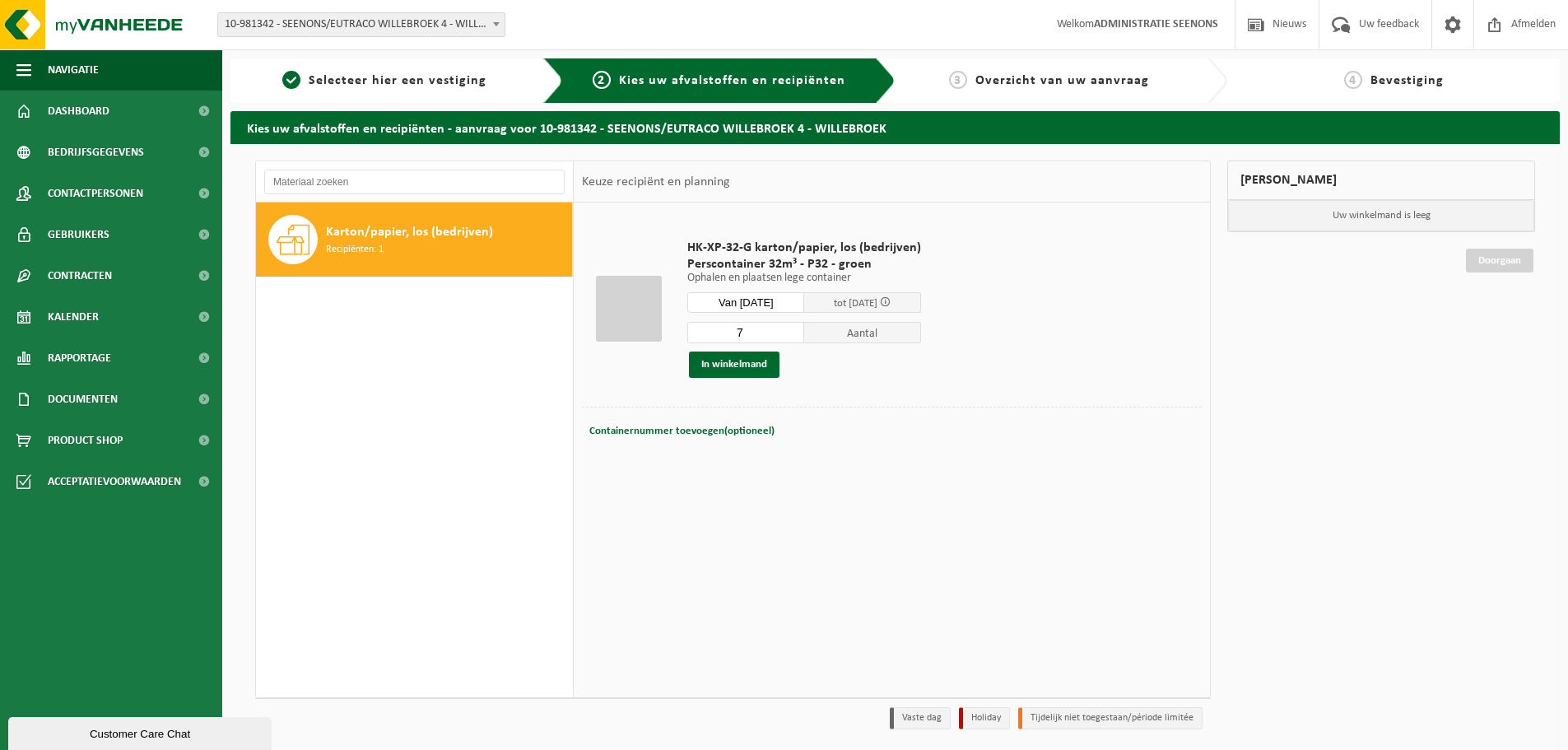
click at [790, 338] on input "7" at bounding box center [745, 332] width 117 height 21
click at [789, 335] on input "6" at bounding box center [745, 332] width 117 height 21
click at [789, 335] on input "5" at bounding box center [745, 332] width 117 height 21
click at [789, 335] on input "4" at bounding box center [745, 332] width 117 height 21
click at [789, 335] on input "3" at bounding box center [745, 332] width 117 height 21
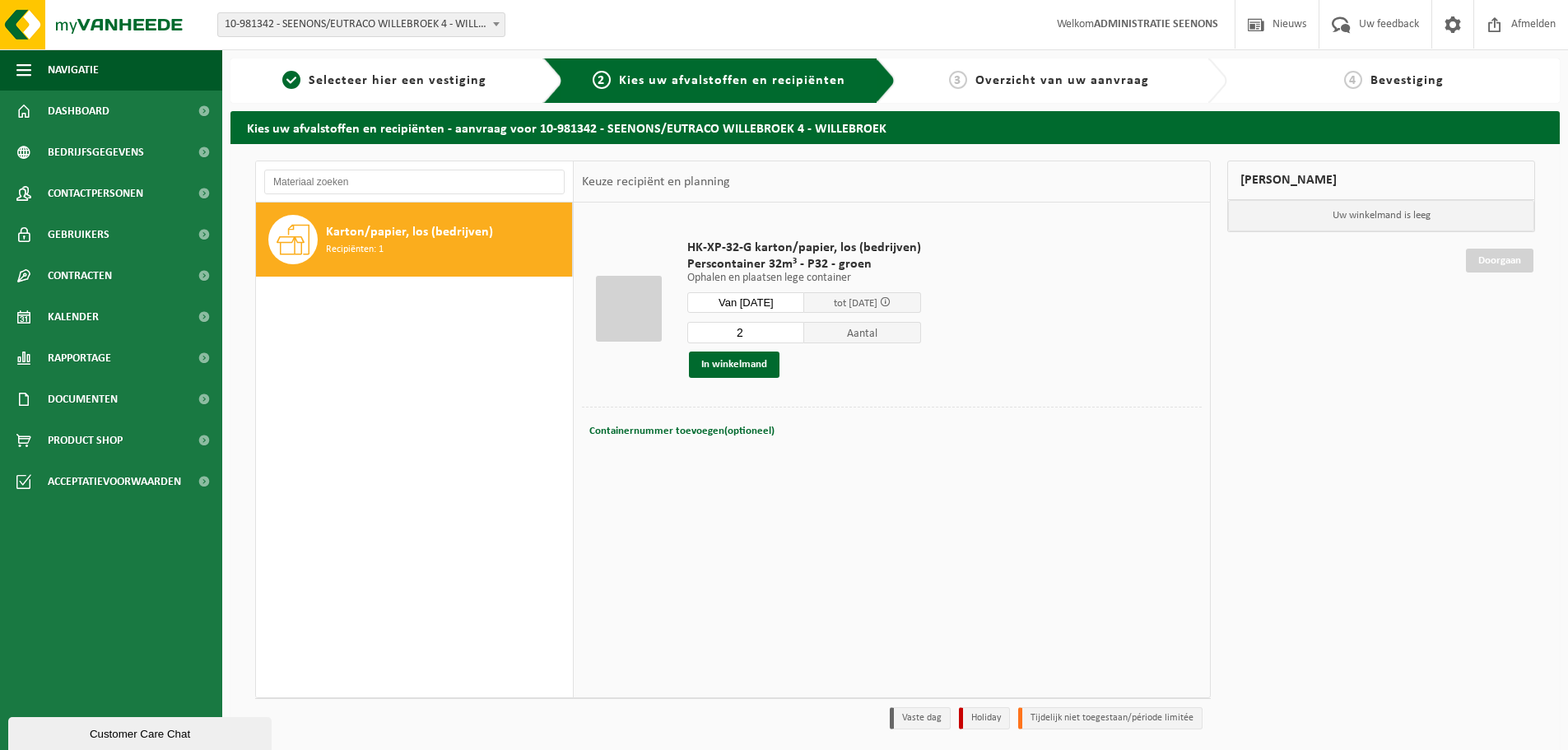
click at [789, 334] on input "2" at bounding box center [745, 332] width 117 height 21
click at [789, 334] on input "1" at bounding box center [745, 332] width 117 height 21
click at [787, 327] on input "2" at bounding box center [745, 332] width 117 height 21
click at [789, 327] on input "3" at bounding box center [745, 332] width 117 height 21
click at [789, 327] on input "4" at bounding box center [745, 332] width 117 height 21
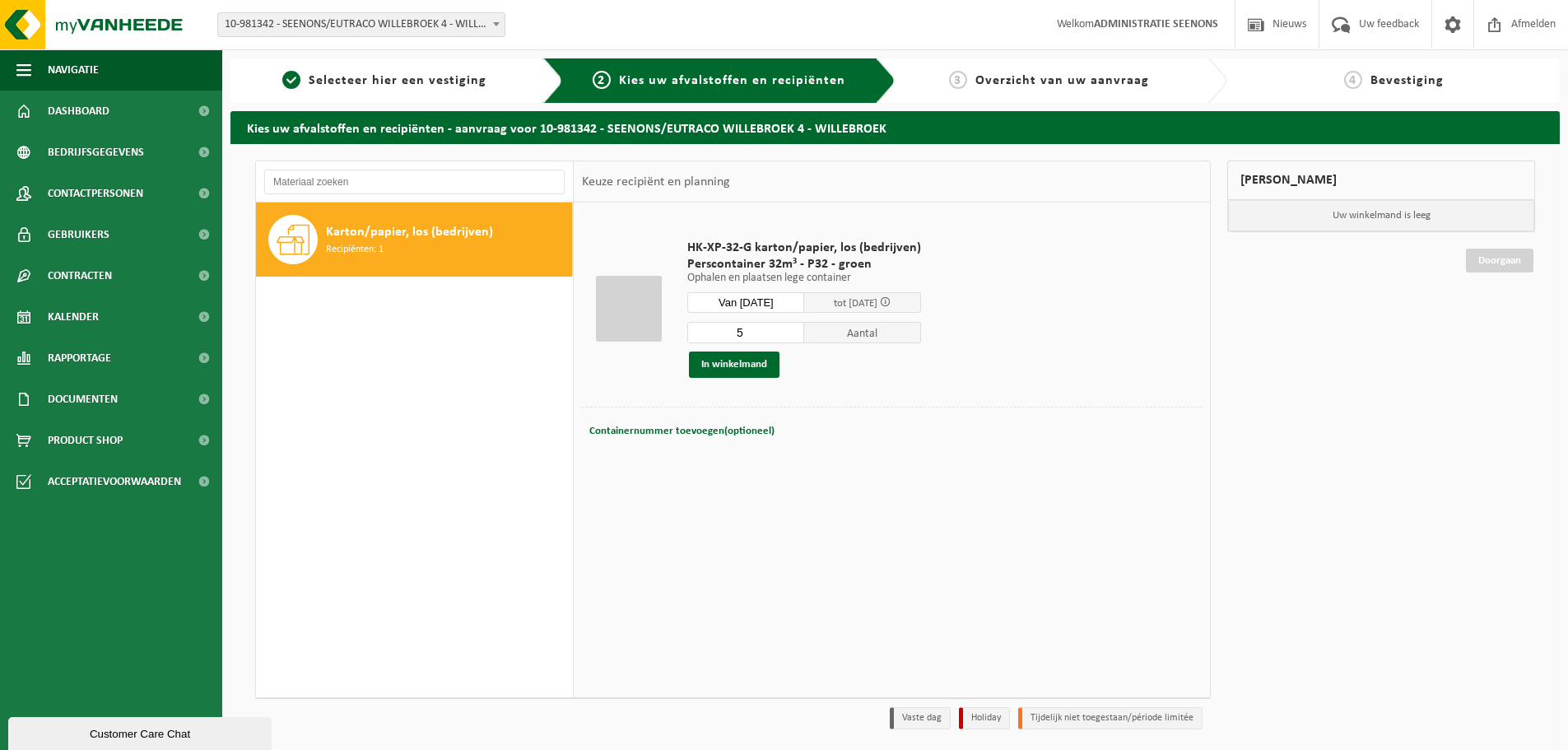
click at [789, 327] on input "5" at bounding box center [745, 332] width 117 height 21
click at [789, 327] on input "6" at bounding box center [745, 332] width 117 height 21
click at [789, 327] on input "7" at bounding box center [745, 332] width 117 height 21
click at [789, 327] on input "8" at bounding box center [745, 332] width 117 height 21
click at [789, 327] on input "9" at bounding box center [745, 332] width 117 height 21
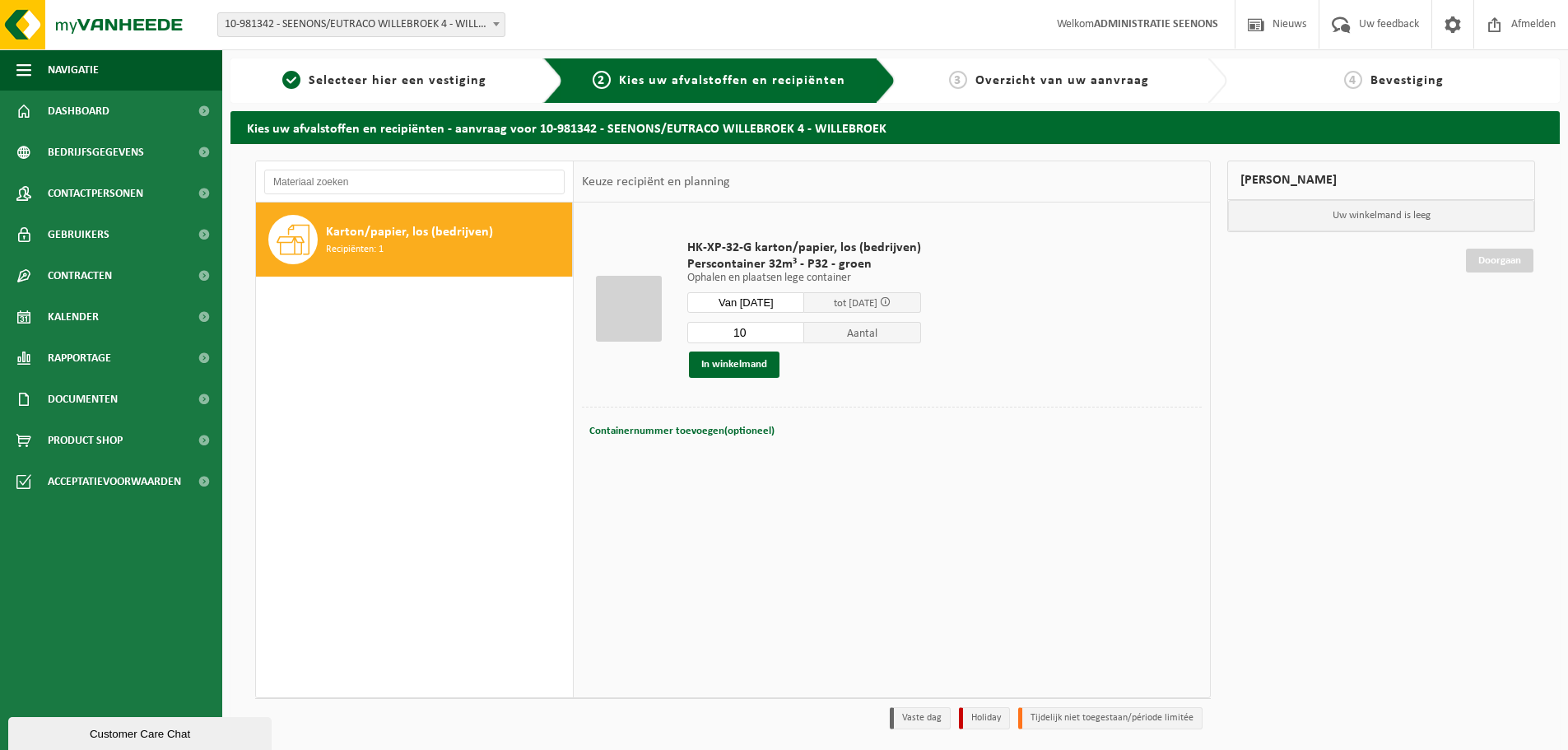
click at [789, 327] on input "10" at bounding box center [745, 332] width 117 height 21
click at [789, 327] on input "11" at bounding box center [745, 332] width 117 height 21
click at [789, 327] on input "12" at bounding box center [745, 332] width 117 height 21
click at [789, 327] on input "13" at bounding box center [745, 332] width 117 height 21
click at [789, 327] on input "14" at bounding box center [745, 332] width 117 height 21
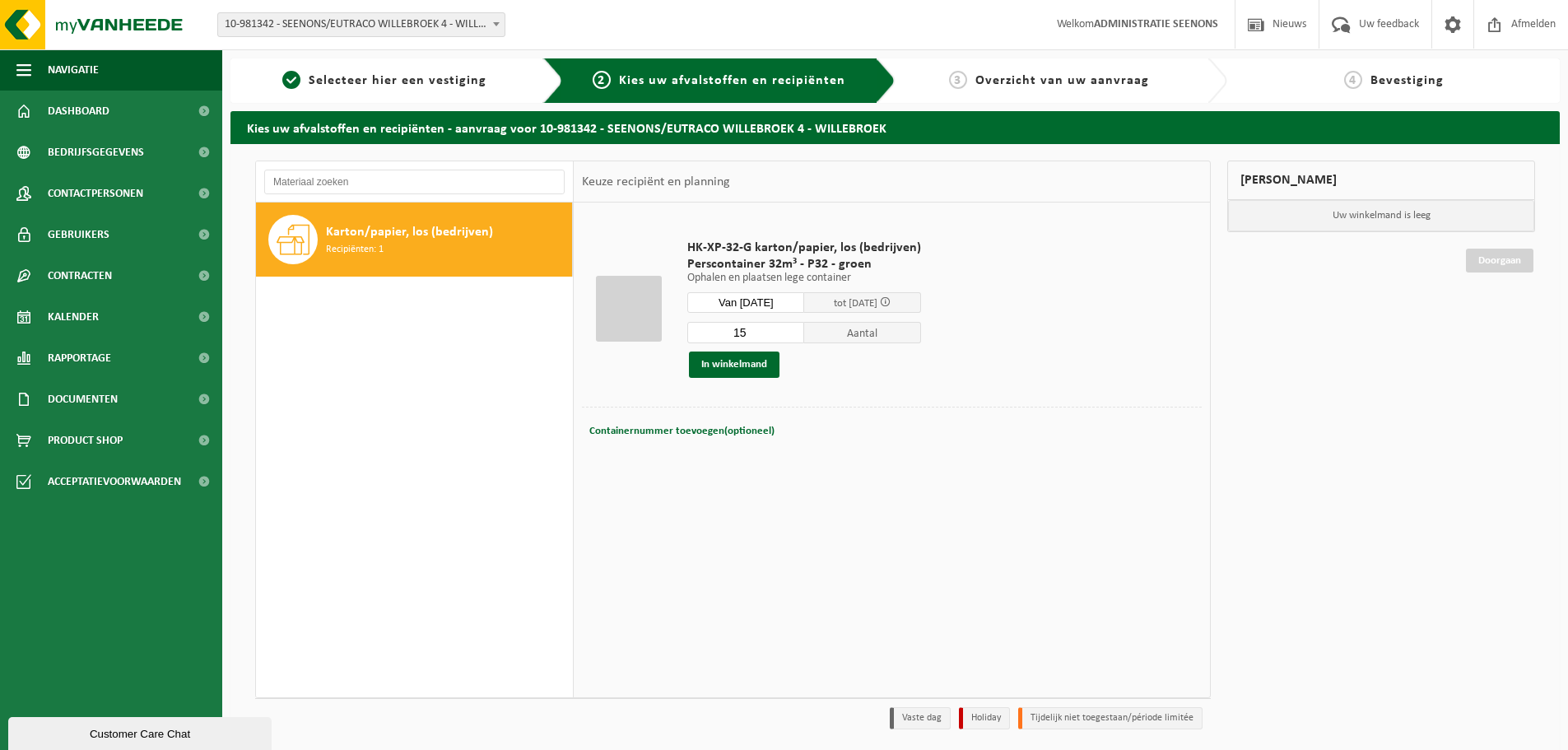
click at [789, 327] on input "15" at bounding box center [745, 332] width 117 height 21
click at [789, 327] on input "16" at bounding box center [745, 332] width 117 height 21
click at [789, 327] on input "17" at bounding box center [745, 332] width 117 height 21
click at [789, 327] on input "18" at bounding box center [745, 332] width 117 height 21
click at [789, 327] on input "19" at bounding box center [745, 332] width 117 height 21
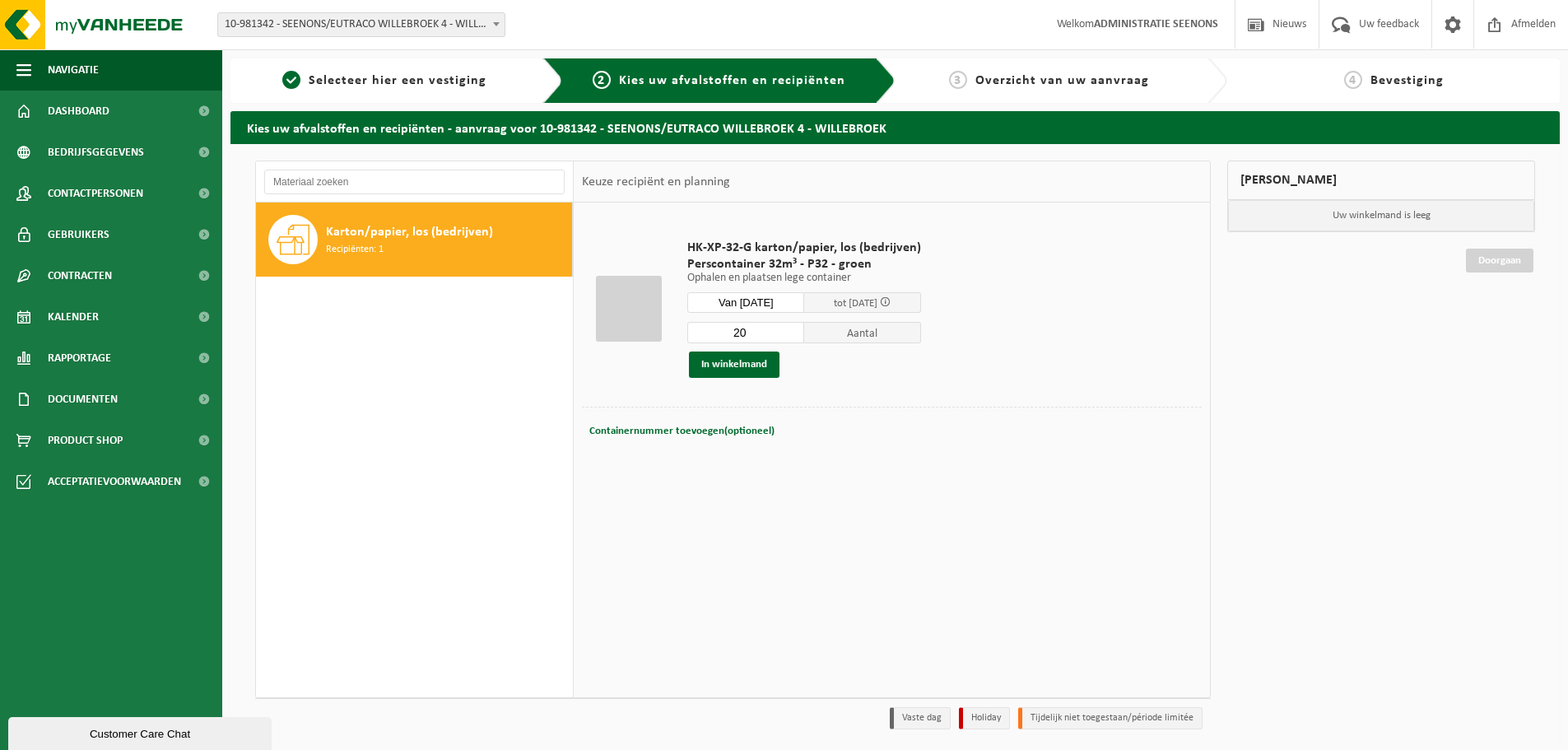
click at [789, 327] on input "20" at bounding box center [745, 332] width 117 height 21
click at [789, 327] on input "21" at bounding box center [745, 332] width 117 height 21
click at [789, 327] on input "22" at bounding box center [745, 332] width 117 height 21
click at [789, 327] on input "23" at bounding box center [745, 332] width 117 height 21
click at [789, 327] on input "24" at bounding box center [745, 332] width 117 height 21
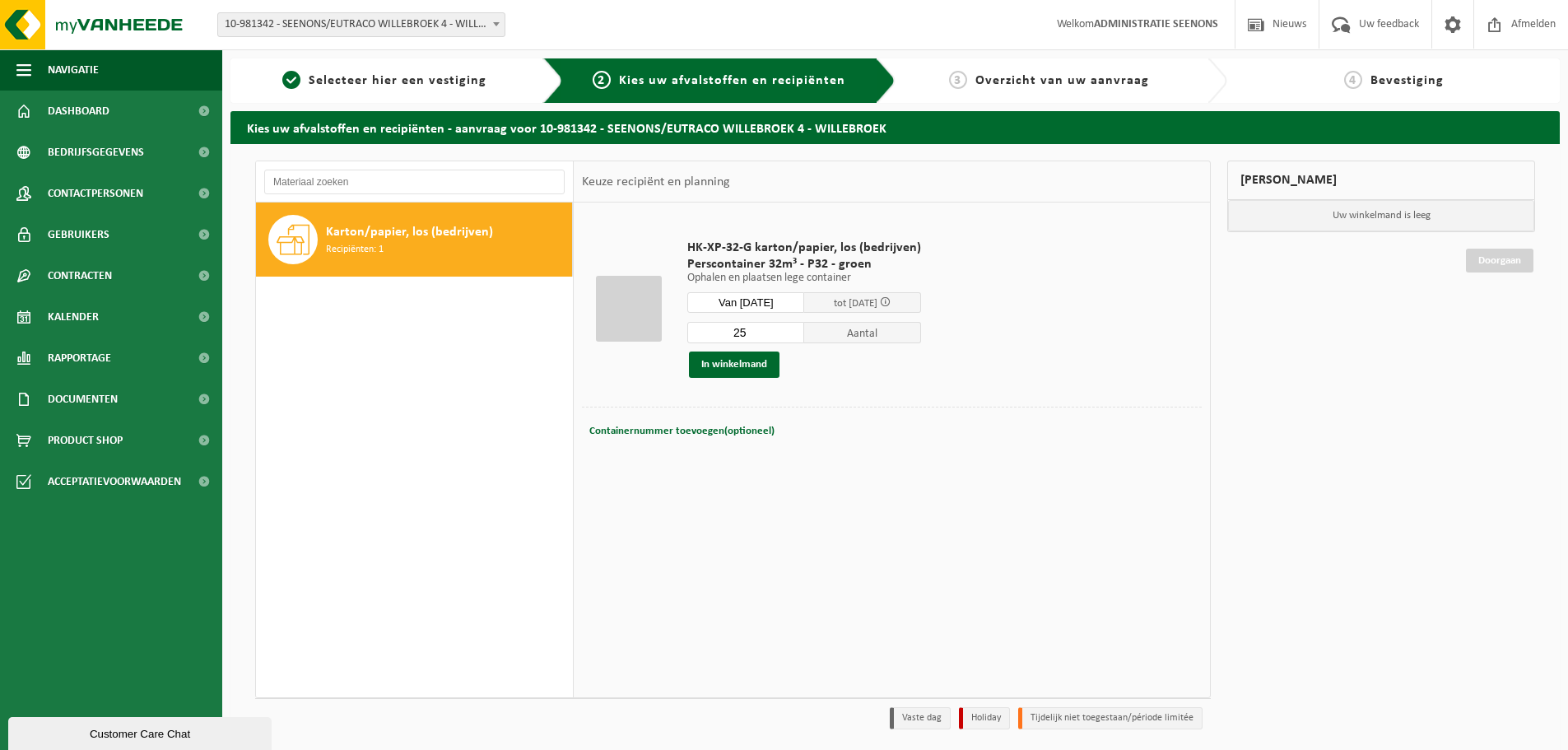
click at [789, 327] on input "25" at bounding box center [745, 332] width 117 height 21
click at [789, 327] on input "26" at bounding box center [745, 332] width 117 height 21
click at [789, 327] on input "27" at bounding box center [745, 332] width 117 height 21
click at [789, 327] on input "28" at bounding box center [745, 332] width 117 height 21
click at [789, 327] on input "29" at bounding box center [745, 332] width 117 height 21
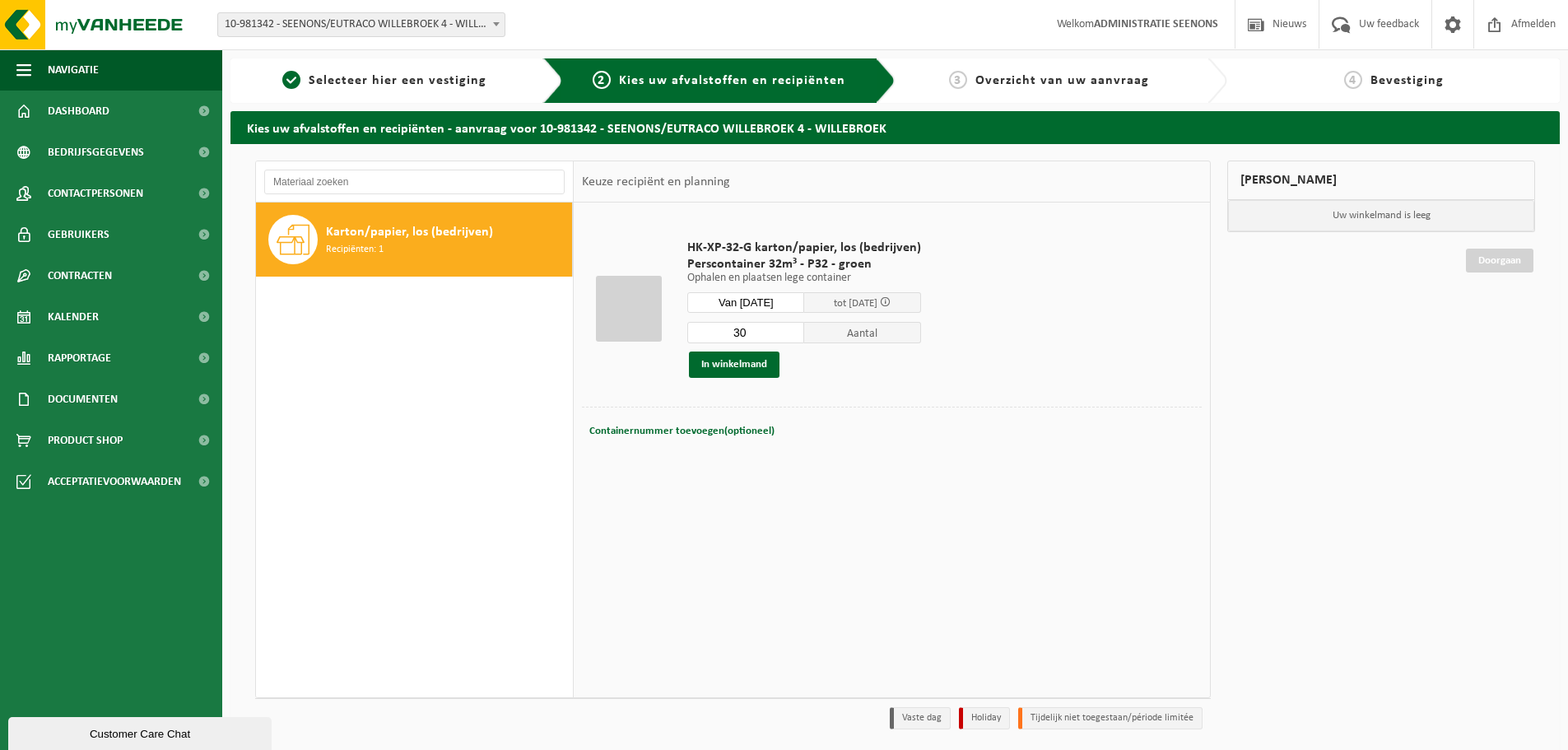
click at [789, 327] on input "30" at bounding box center [745, 332] width 117 height 21
click at [763, 330] on input "30" at bounding box center [745, 332] width 117 height 21
drag, startPoint x: 765, startPoint y: 340, endPoint x: 670, endPoint y: 332, distance: 95.3
click at [670, 332] on tr "HK-XP-32-G karton/papier, los (bedrijven) Perscontainer 32m³ - P32 - groen Opha…" at bounding box center [892, 308] width 620 height 196
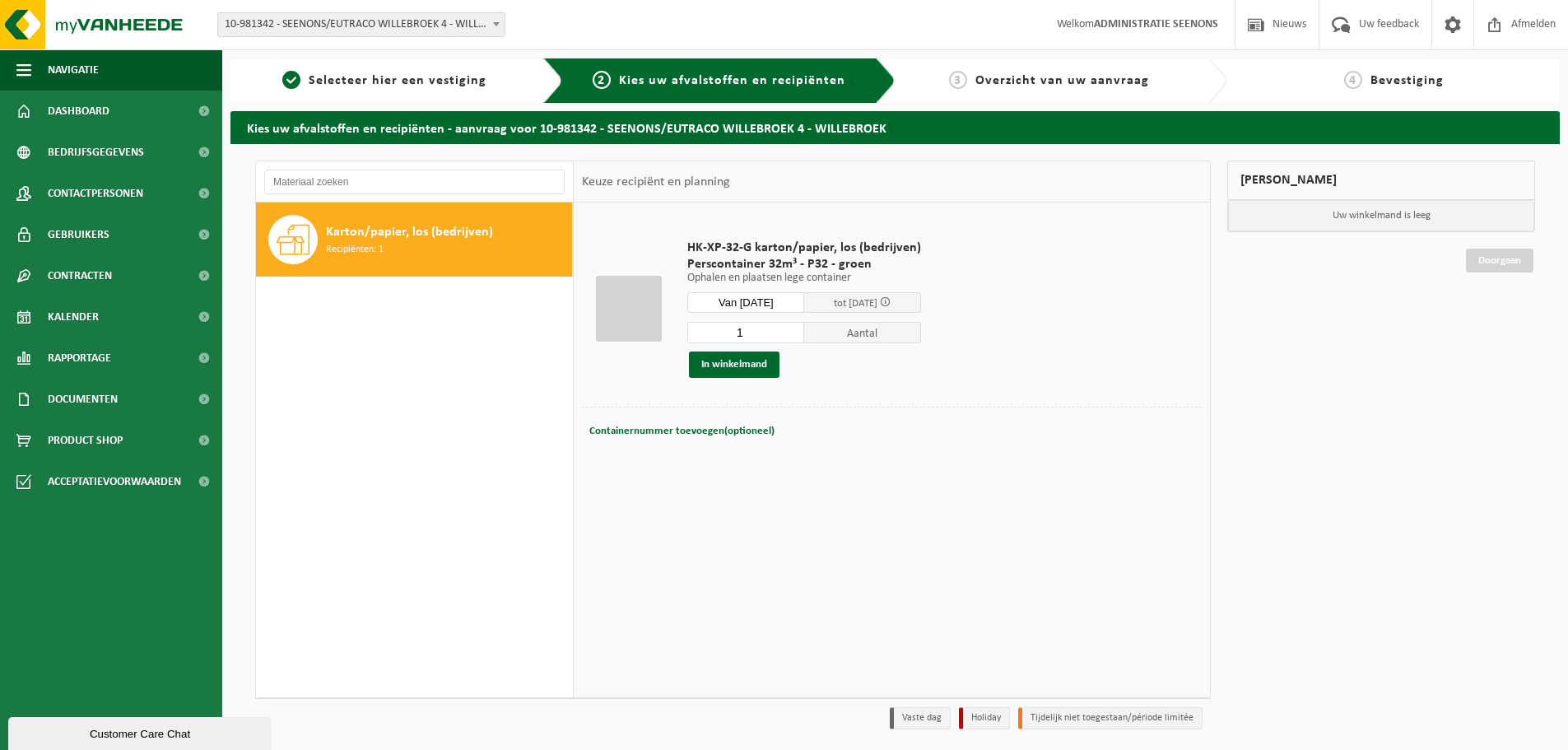
type input "1"
click at [915, 453] on div "Containernummer toevoegen(optioneel) Annuleren" at bounding box center [892, 453] width 612 height 1
click at [130, 423] on link "Product Shop" at bounding box center [111, 441] width 222 height 41
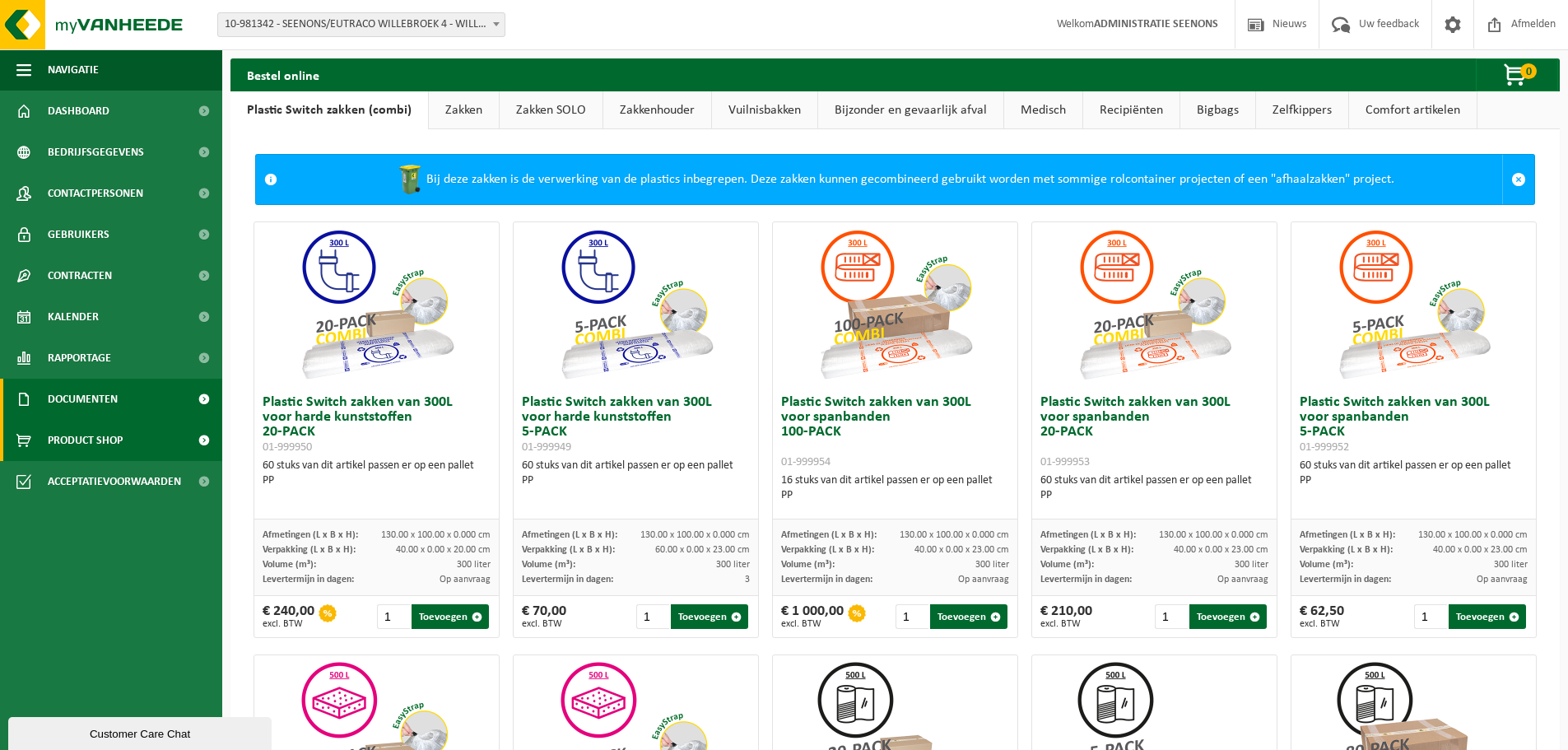
click at [126, 400] on link "Documenten" at bounding box center [111, 399] width 222 height 41
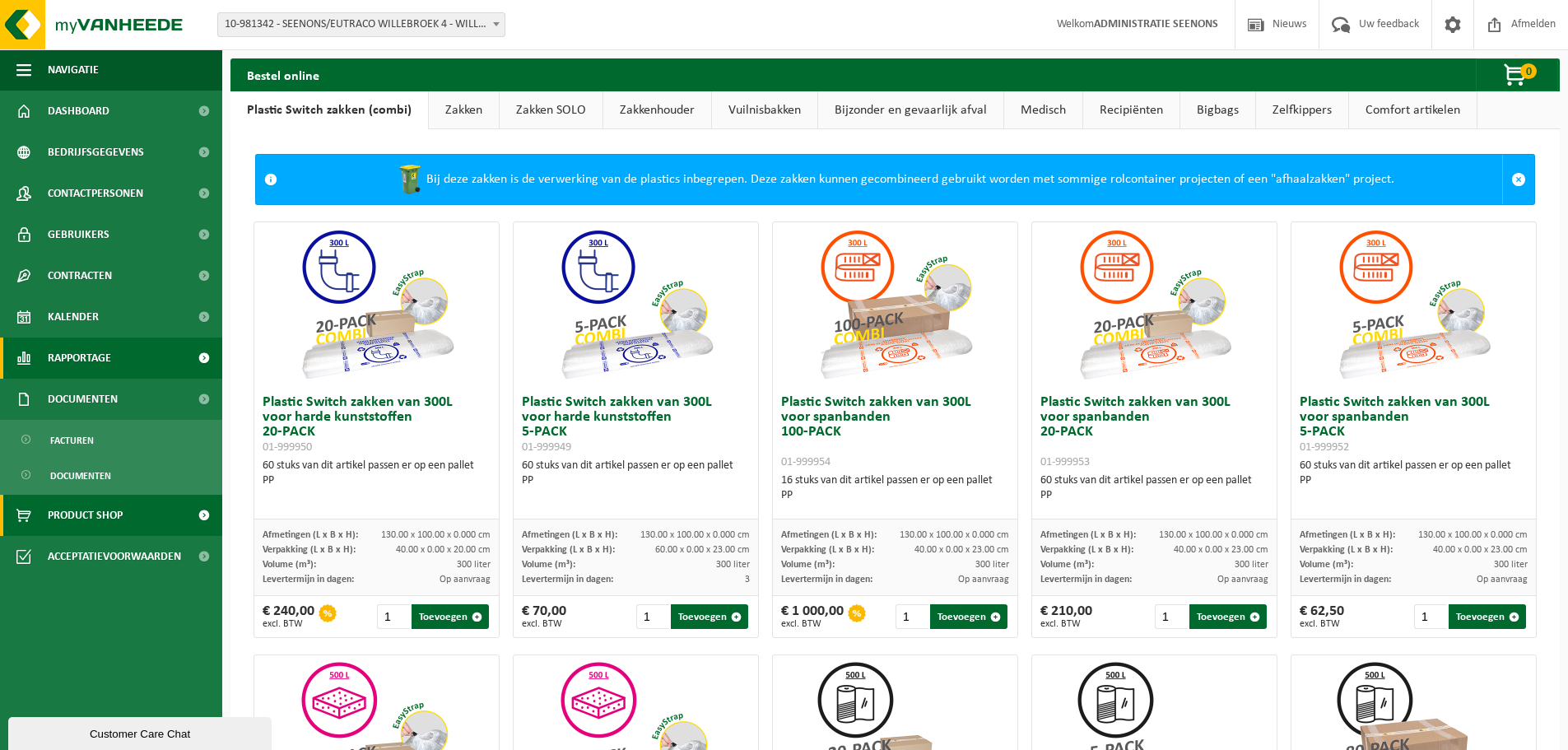
click at [134, 365] on link "Rapportage" at bounding box center [111, 358] width 222 height 41
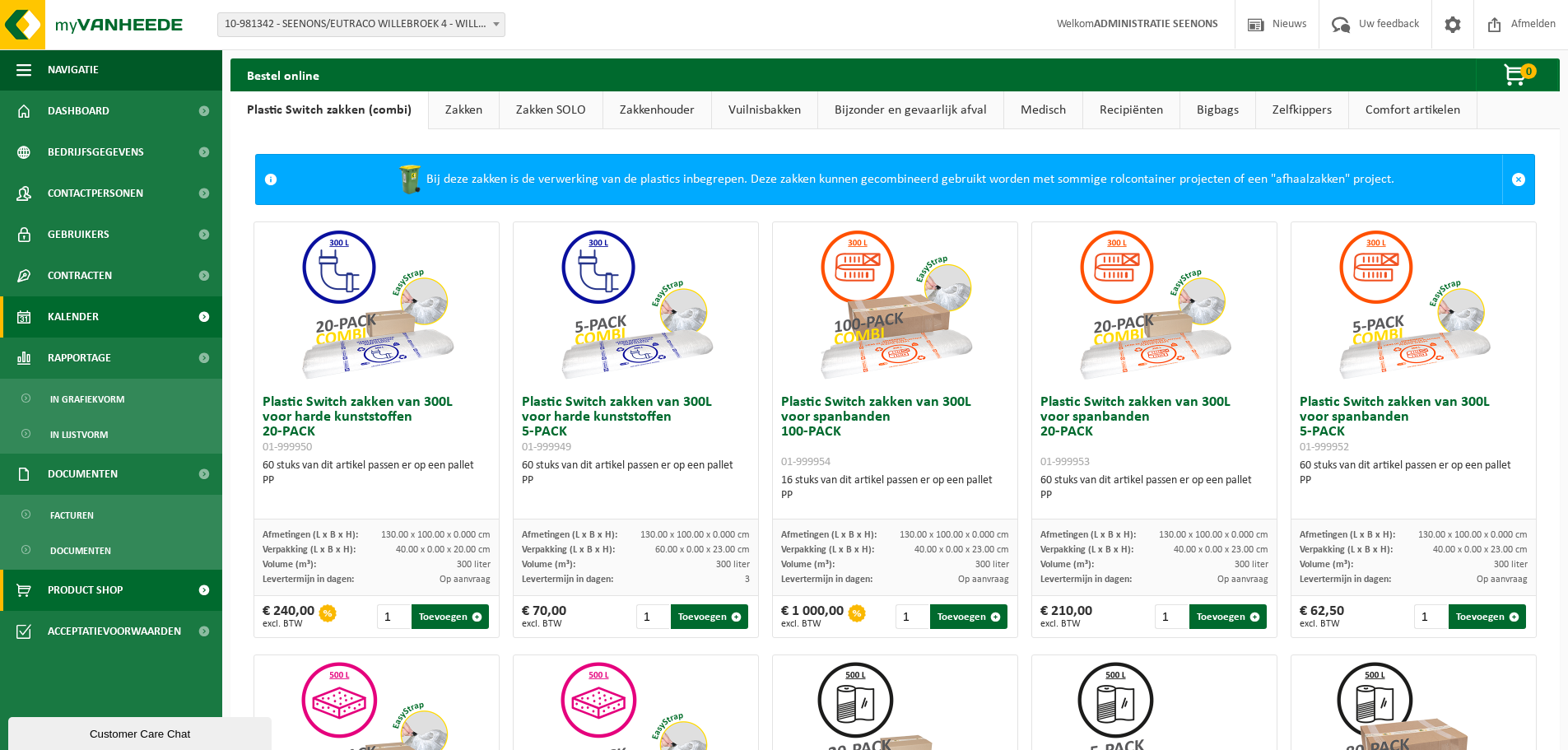
click at [154, 325] on link "Kalender" at bounding box center [111, 317] width 222 height 41
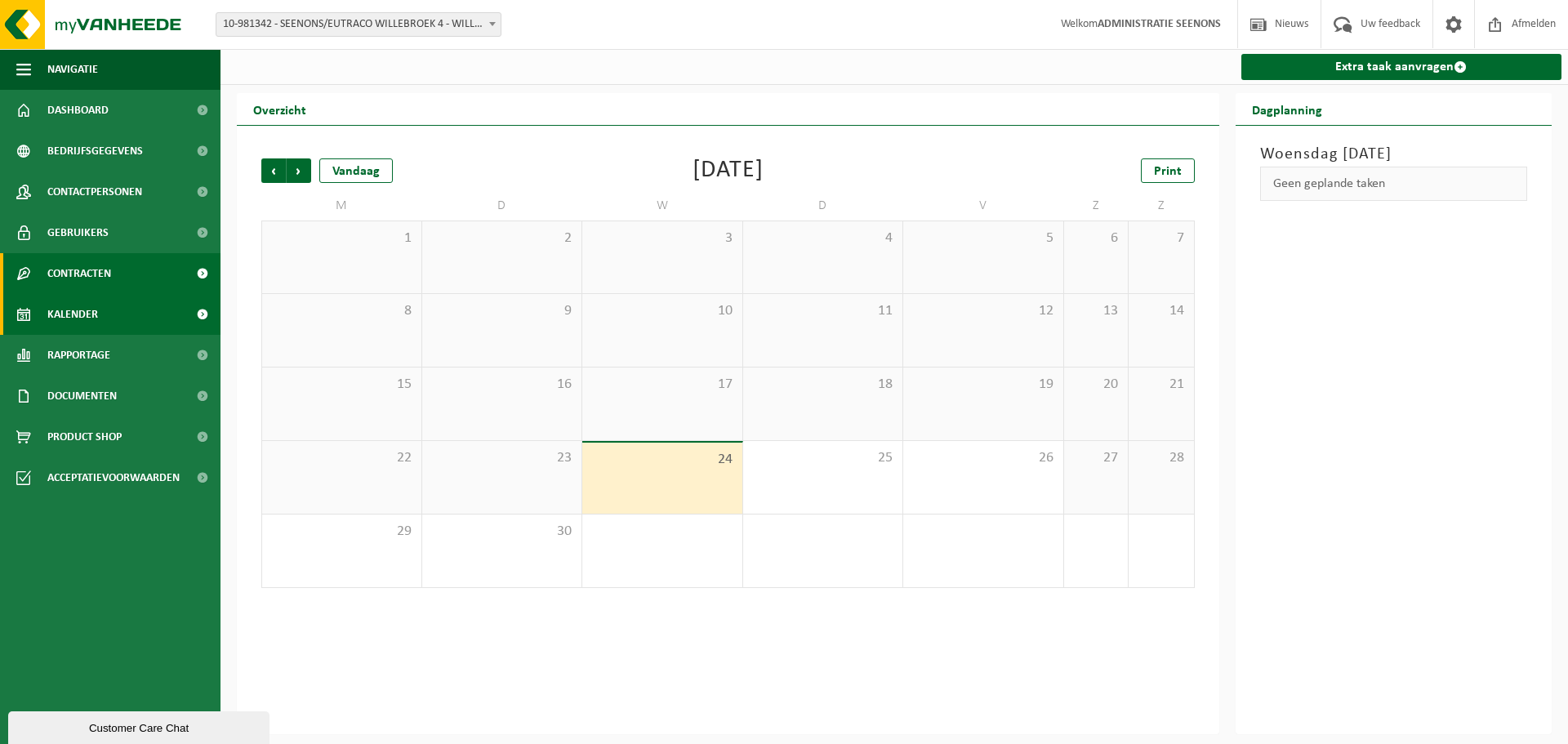
click at [156, 293] on link "Contracten" at bounding box center [110, 274] width 221 height 41
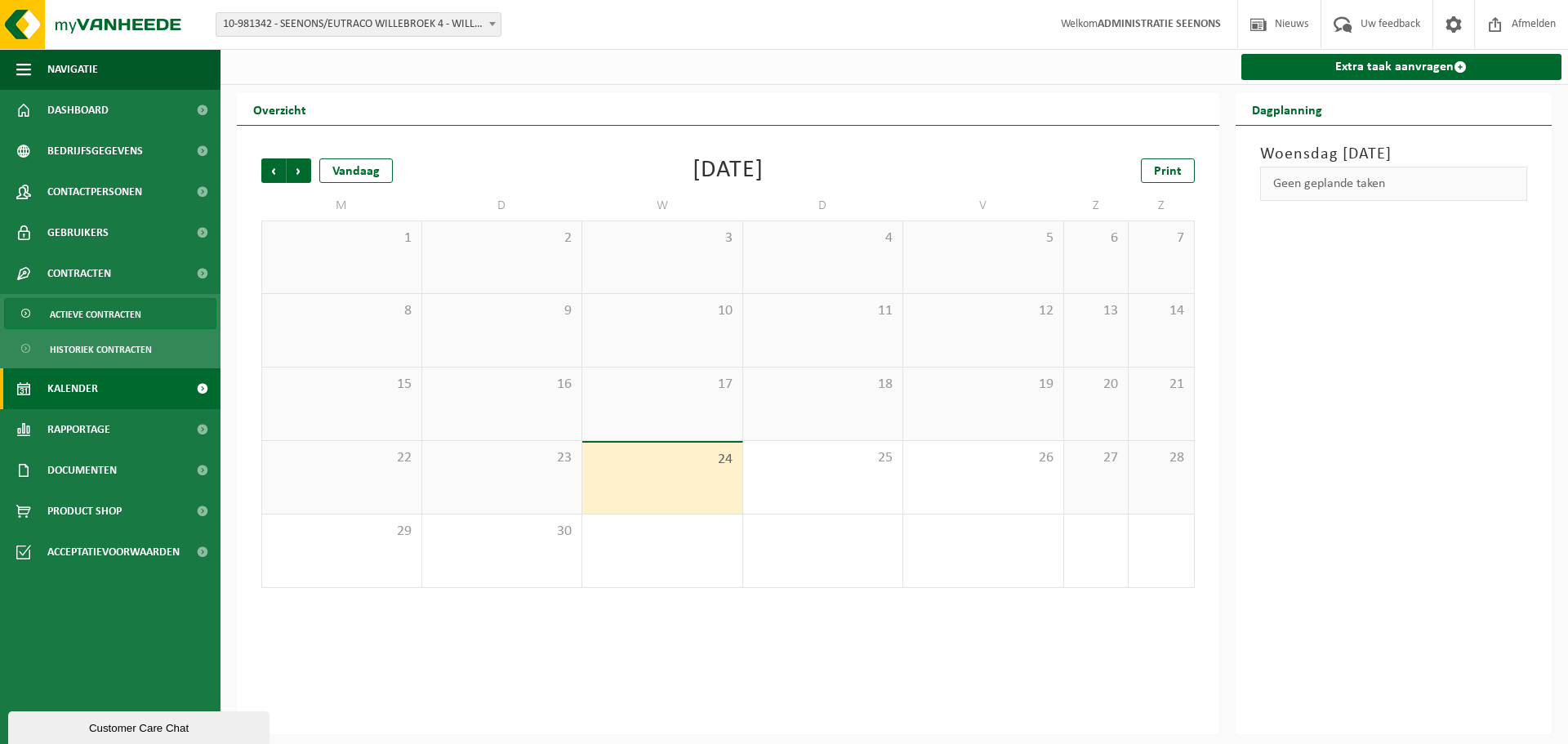
click at [156, 303] on link "Actieve contracten" at bounding box center [110, 313] width 212 height 31
